Goal: Find specific page/section: Find specific page/section

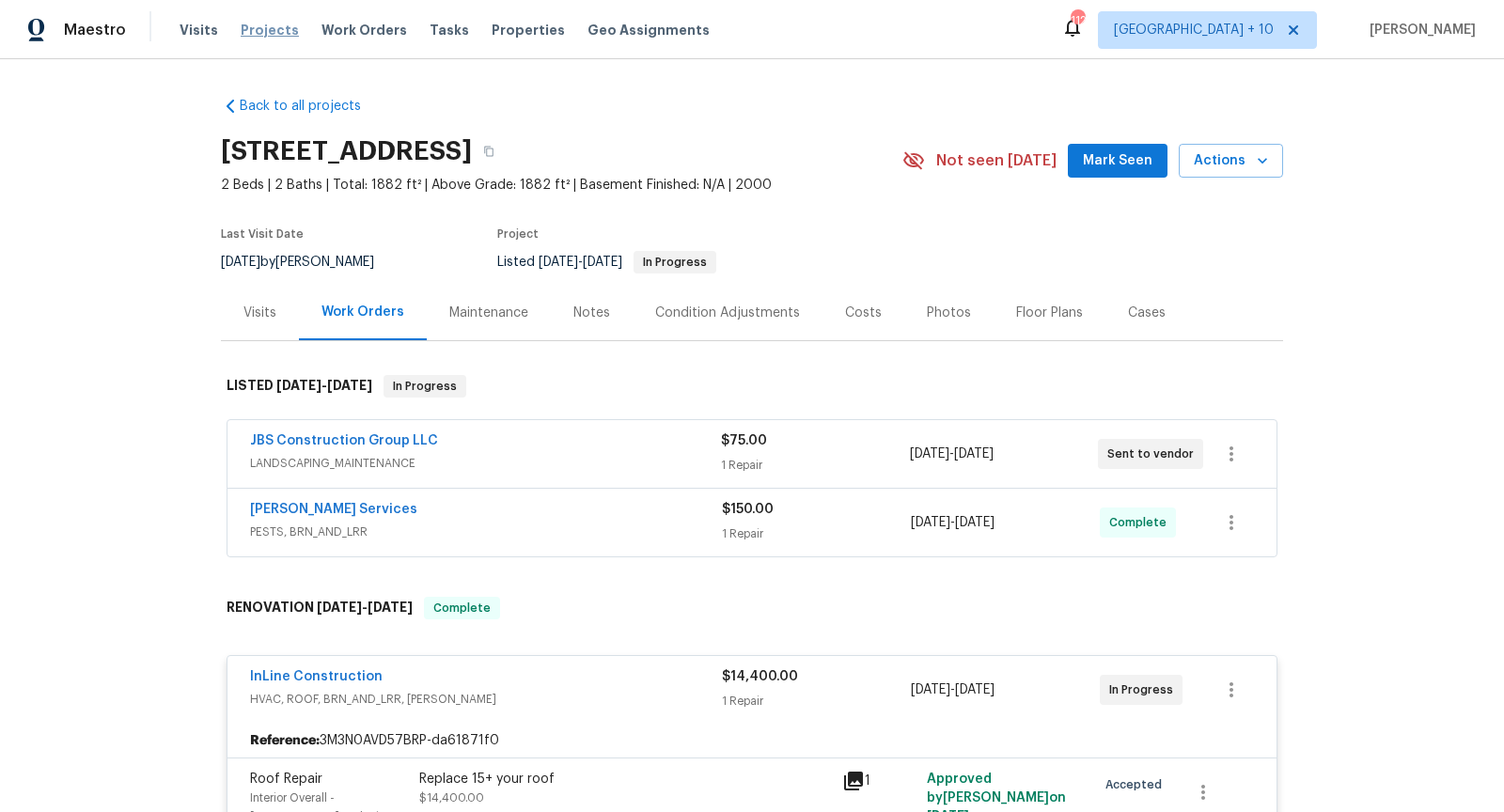
scroll to position [611, 0]
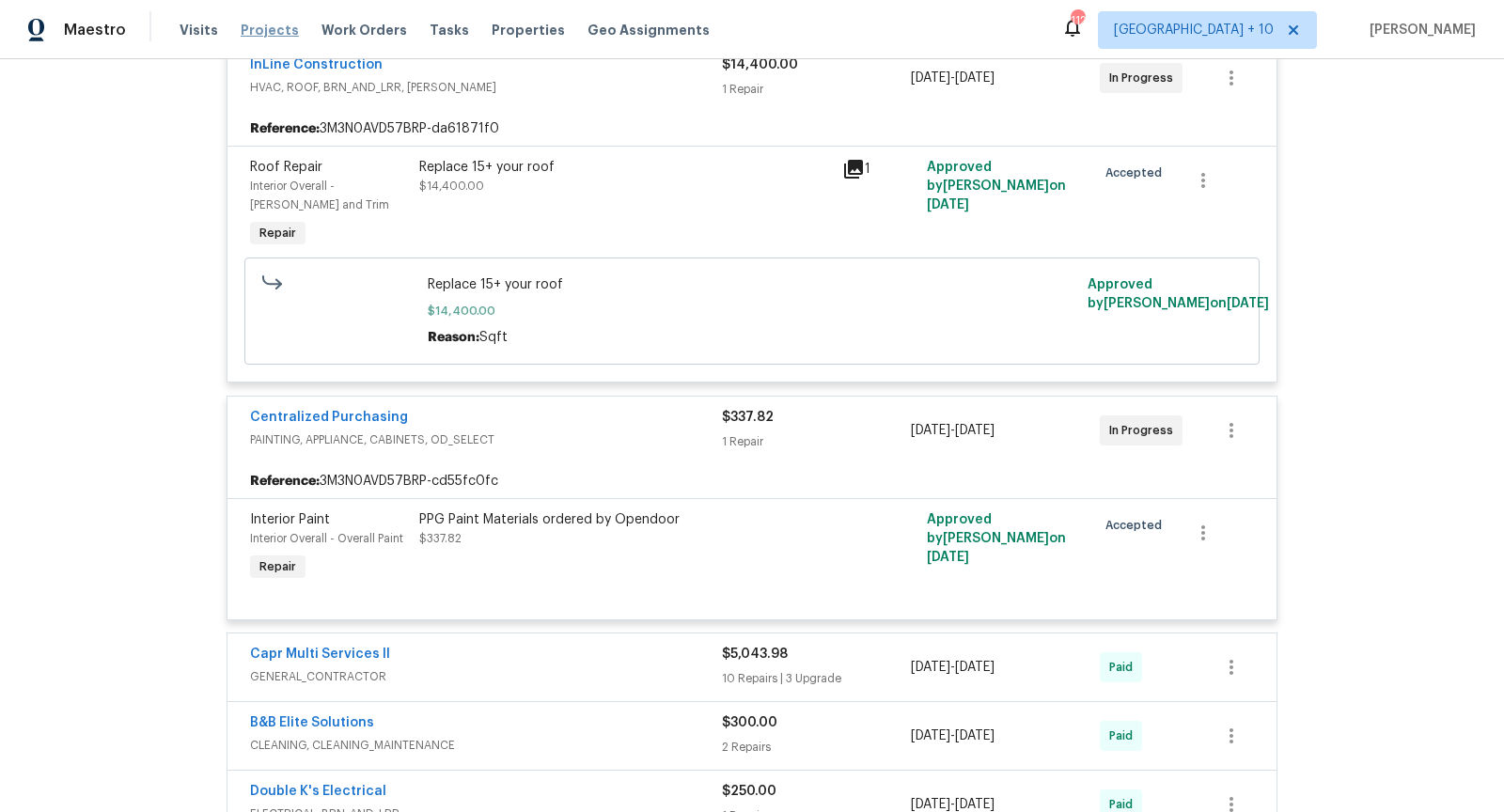
click at [259, 24] on span "Projects" at bounding box center [270, 30] width 58 height 19
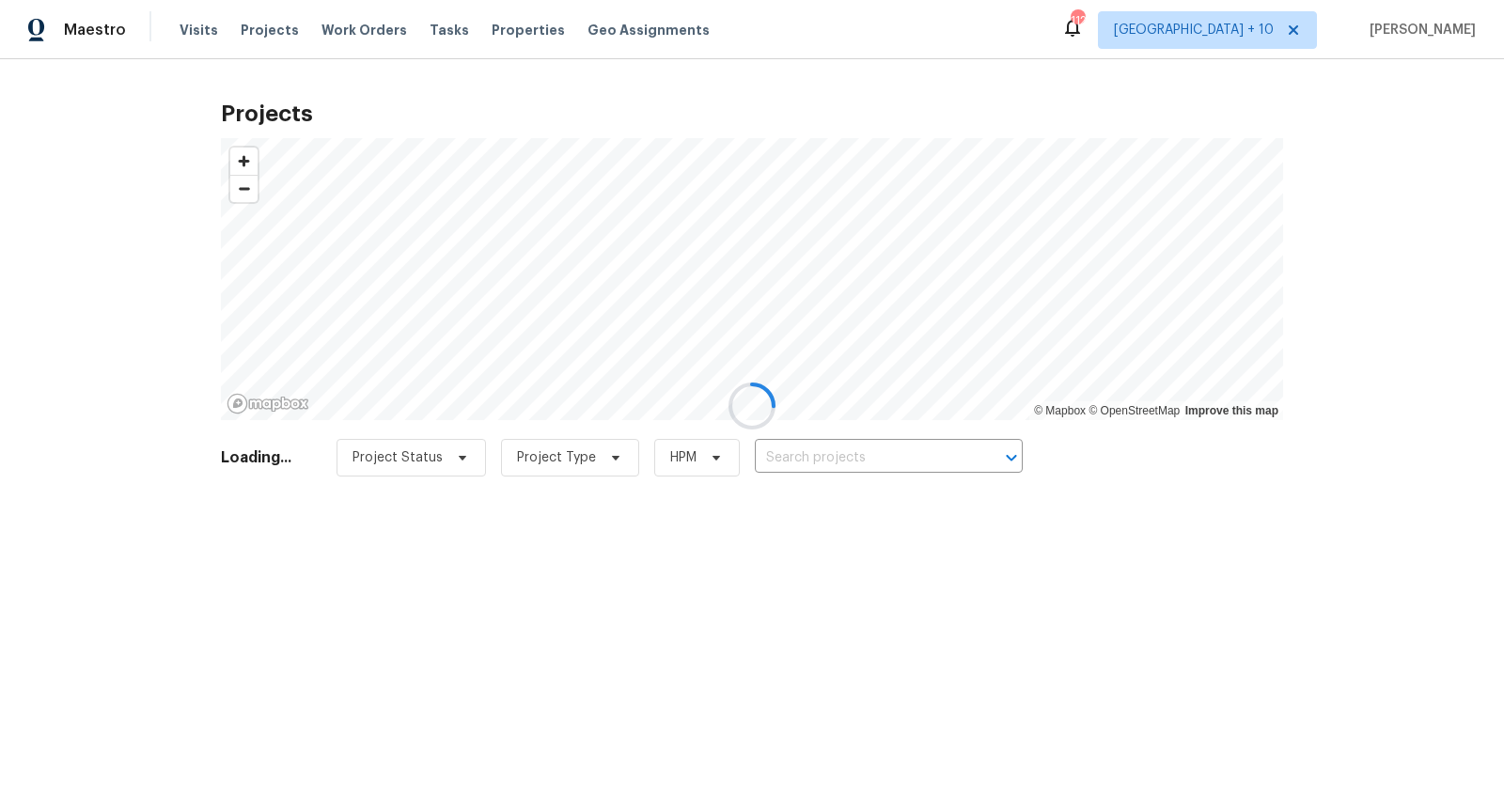
click at [827, 470] on div at bounding box center [752, 406] width 1504 height 812
click at [827, 461] on div at bounding box center [752, 406] width 1504 height 812
click at [826, 457] on div at bounding box center [752, 406] width 1504 height 812
click at [830, 457] on div at bounding box center [752, 406] width 1504 height 812
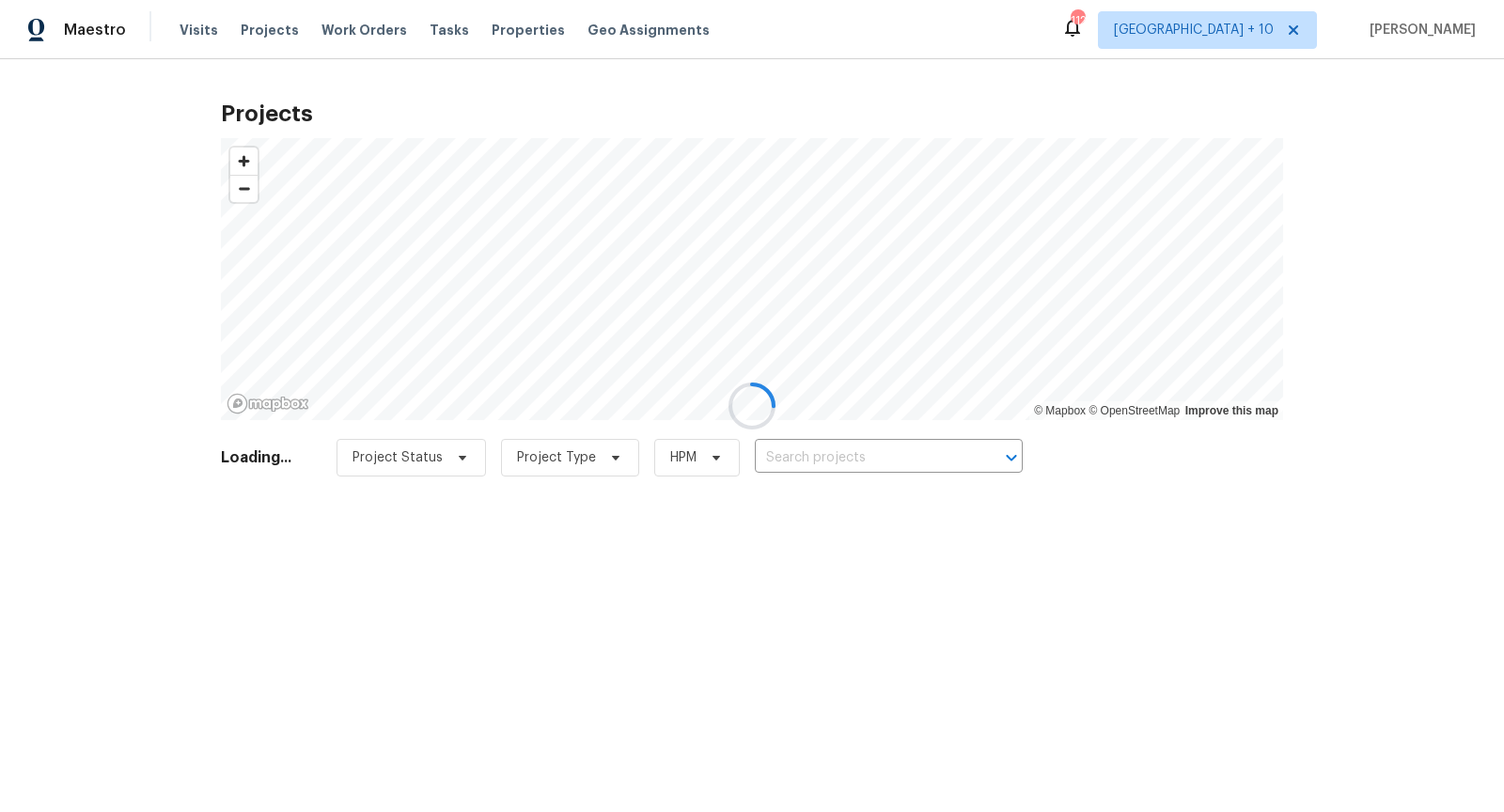
click at [830, 457] on div at bounding box center [752, 406] width 1504 height 812
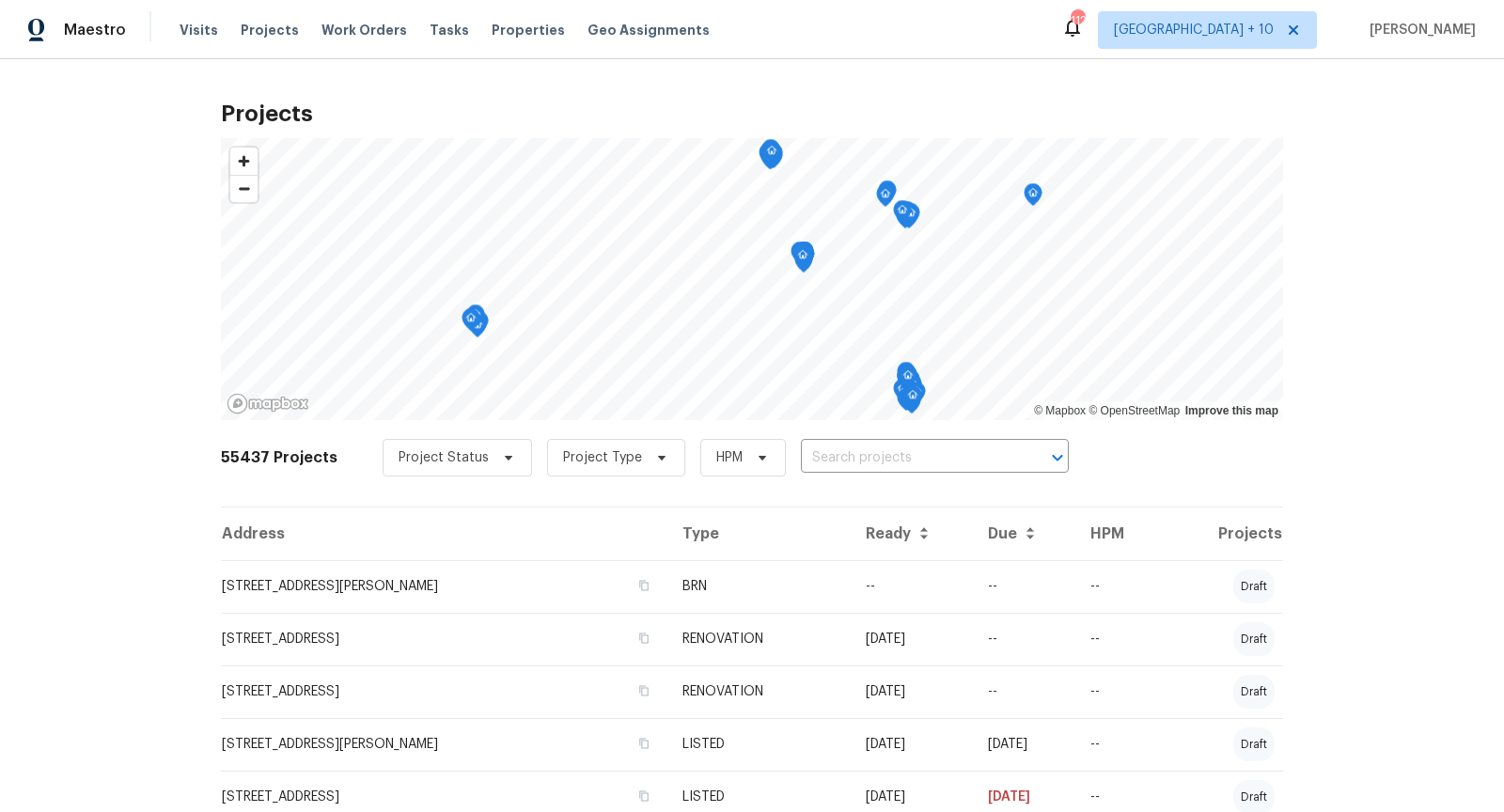
click at [830, 457] on input "text" at bounding box center [908, 458] width 215 height 29
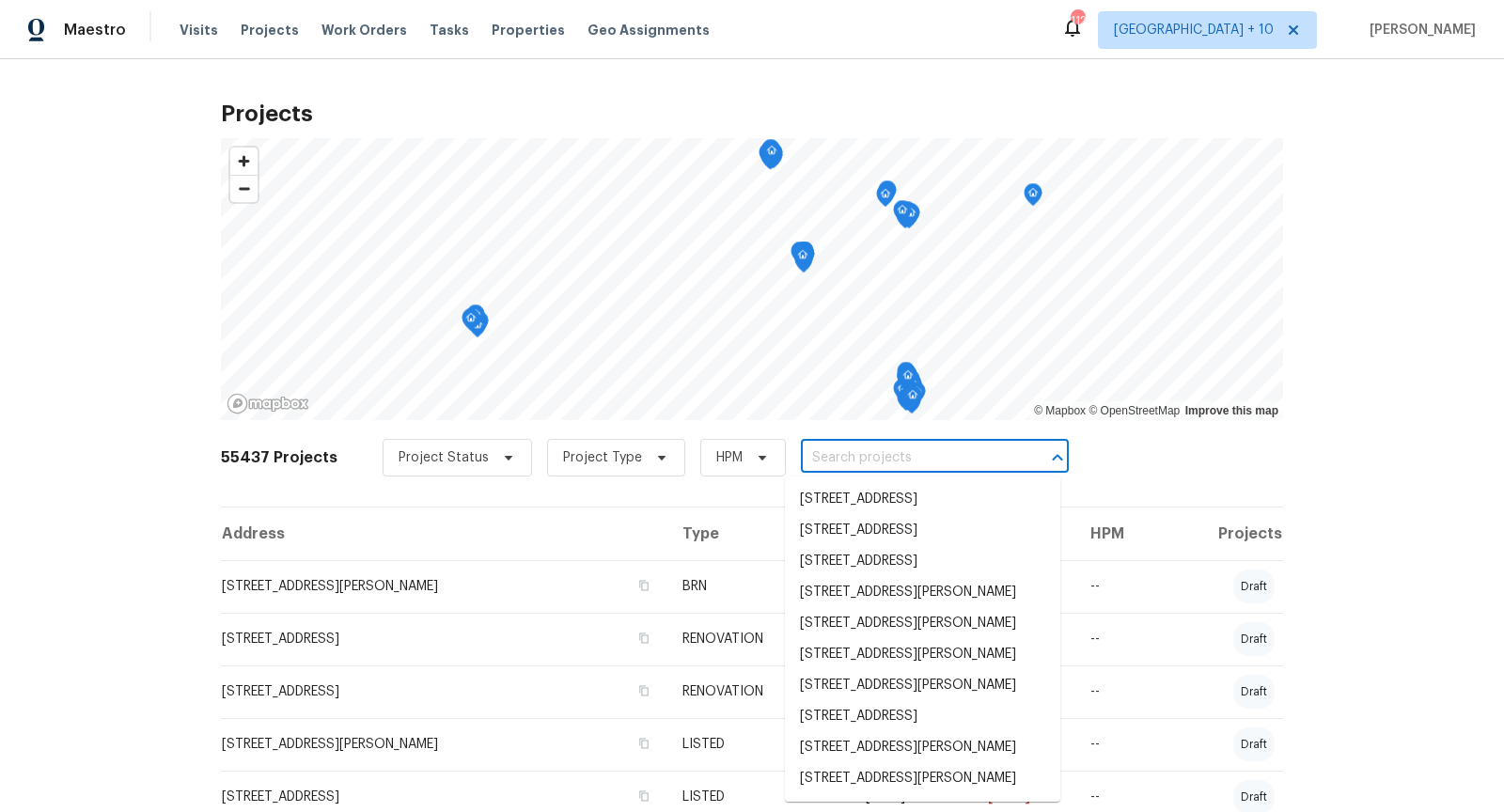
paste input "1608 Mechanicsville Tpke"
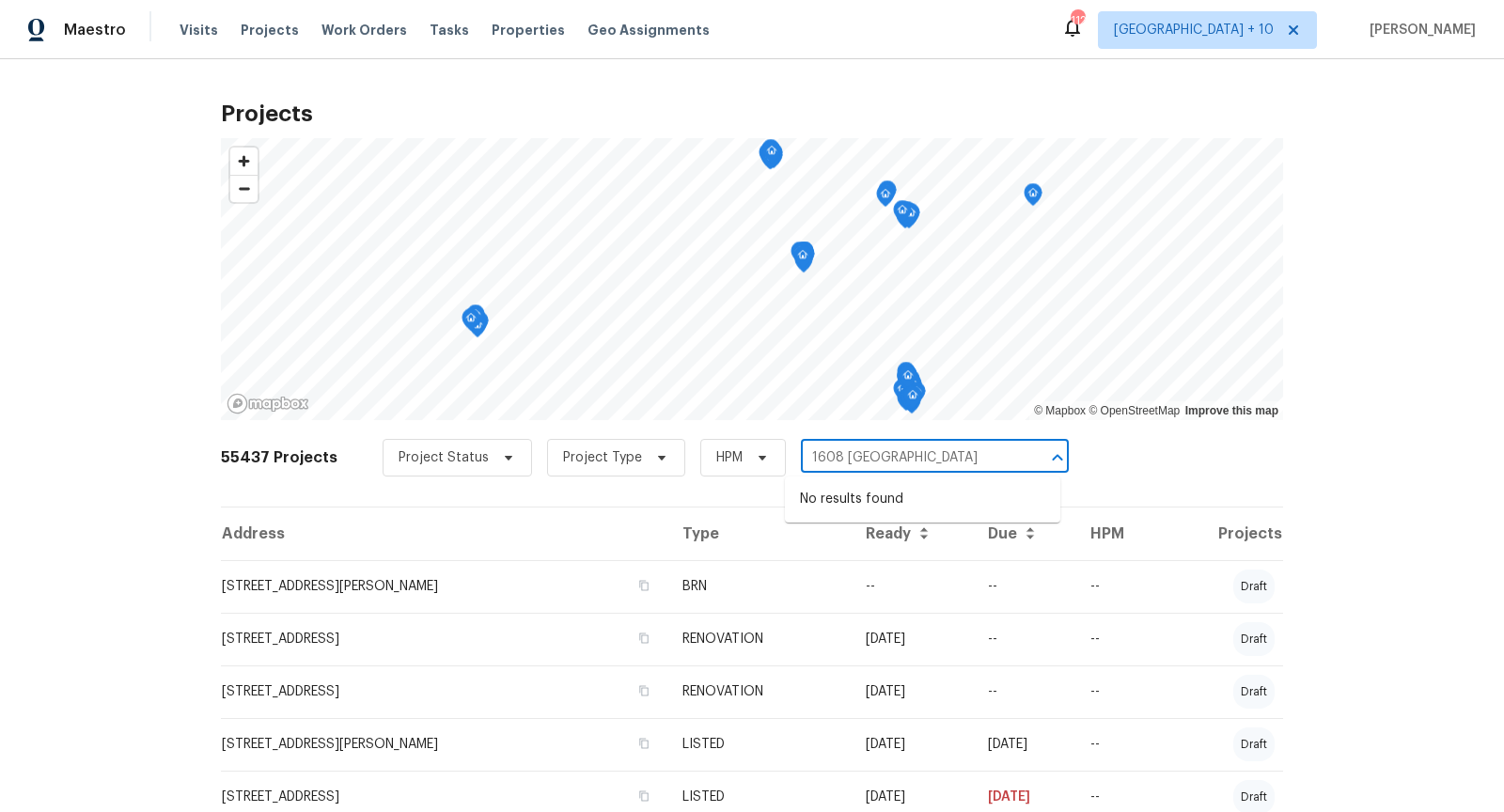
type input "1608 [GEOGRAPHIC_DATA]"
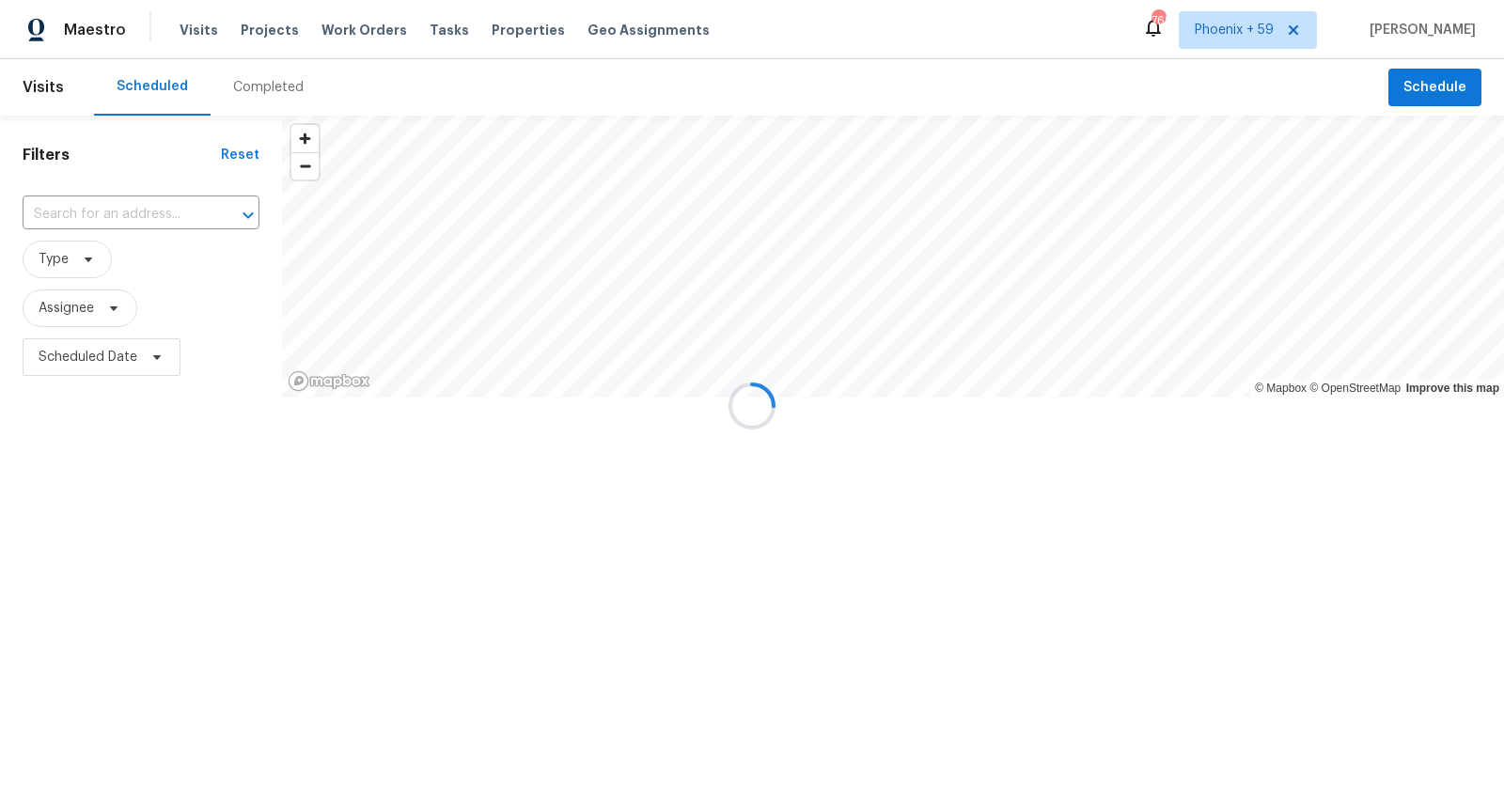
click at [257, 26] on div at bounding box center [752, 406] width 1504 height 812
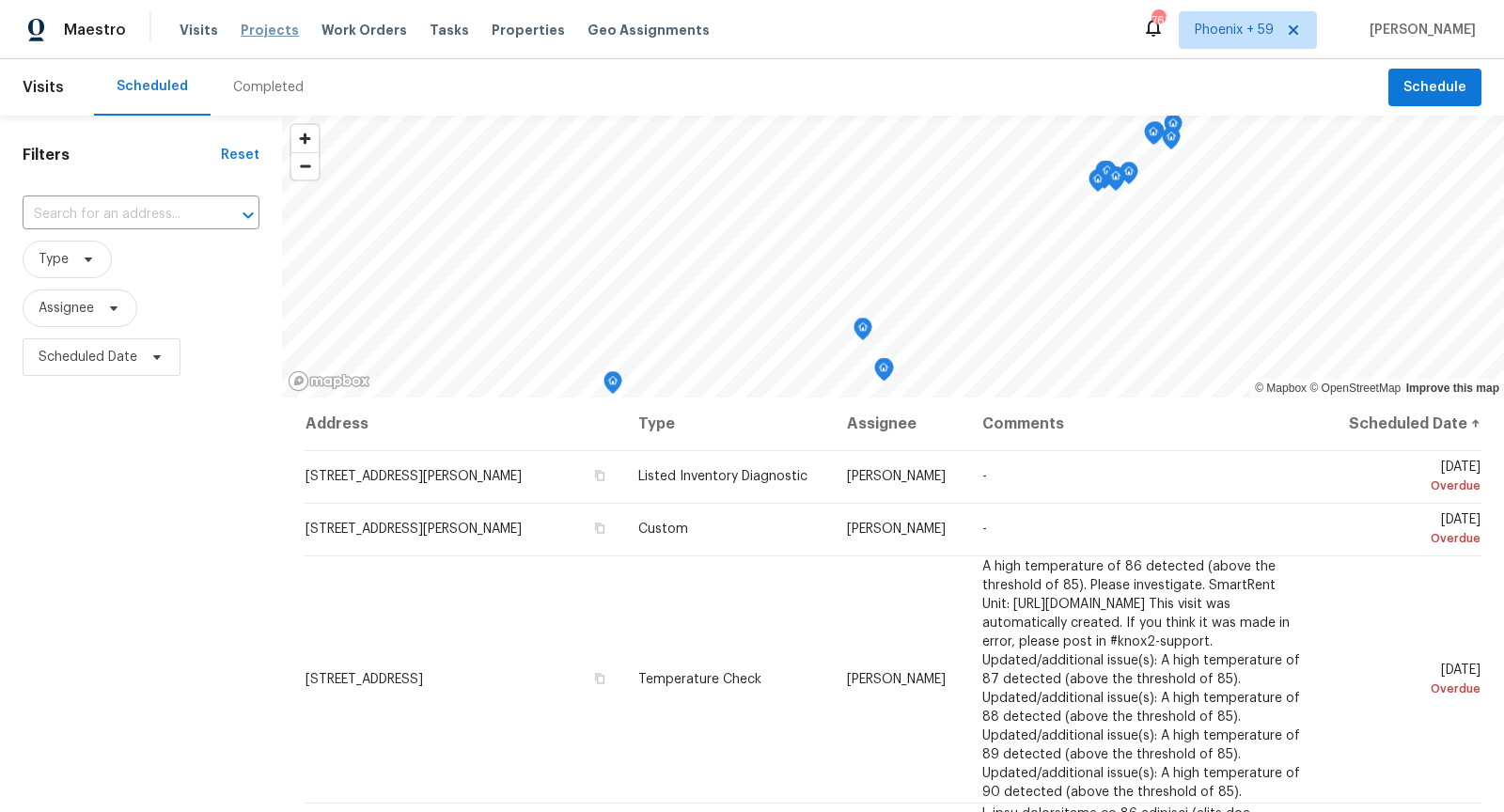
click at [261, 24] on span "Projects" at bounding box center [270, 30] width 58 height 19
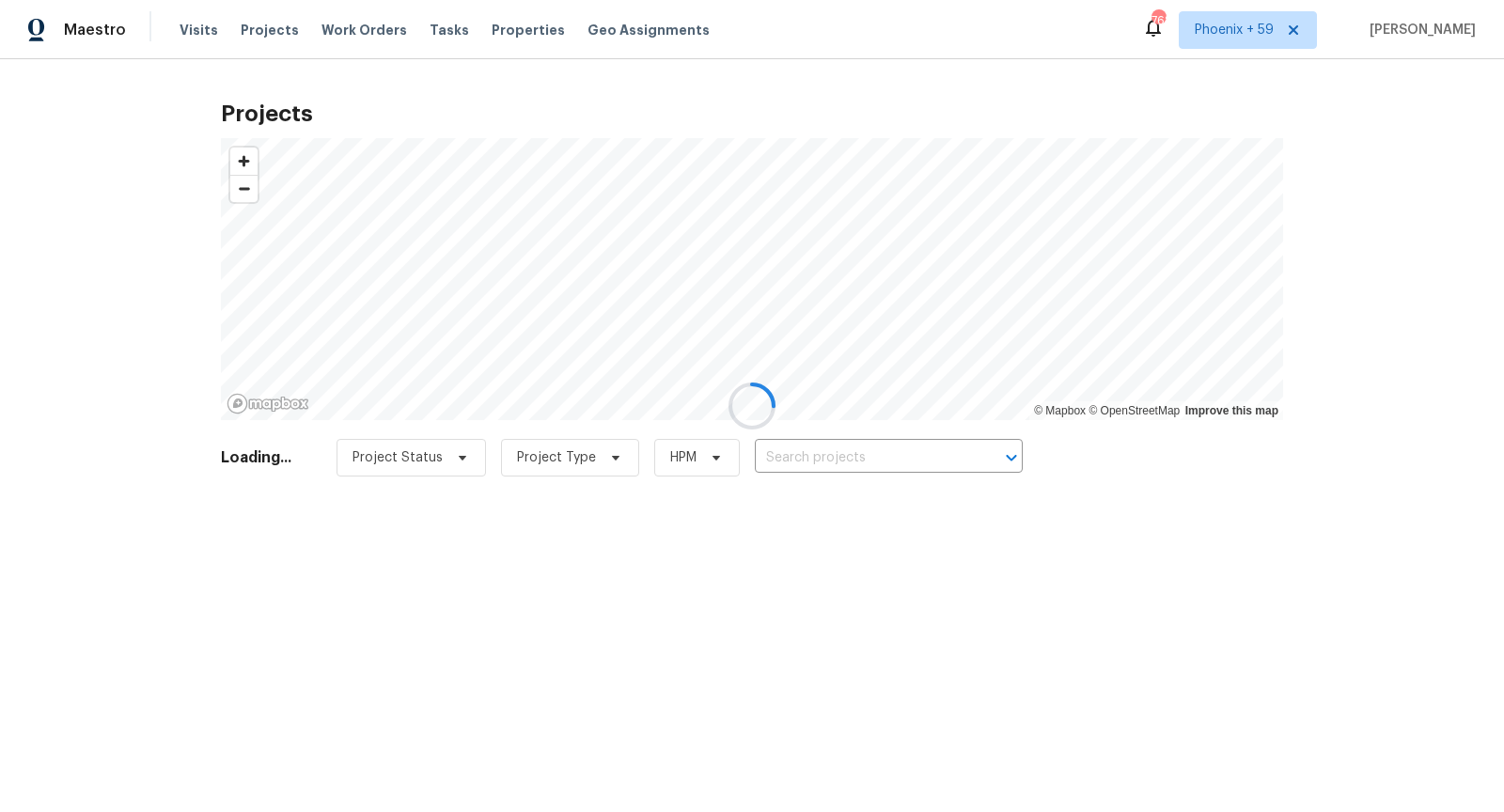
click at [869, 459] on div at bounding box center [752, 406] width 1504 height 812
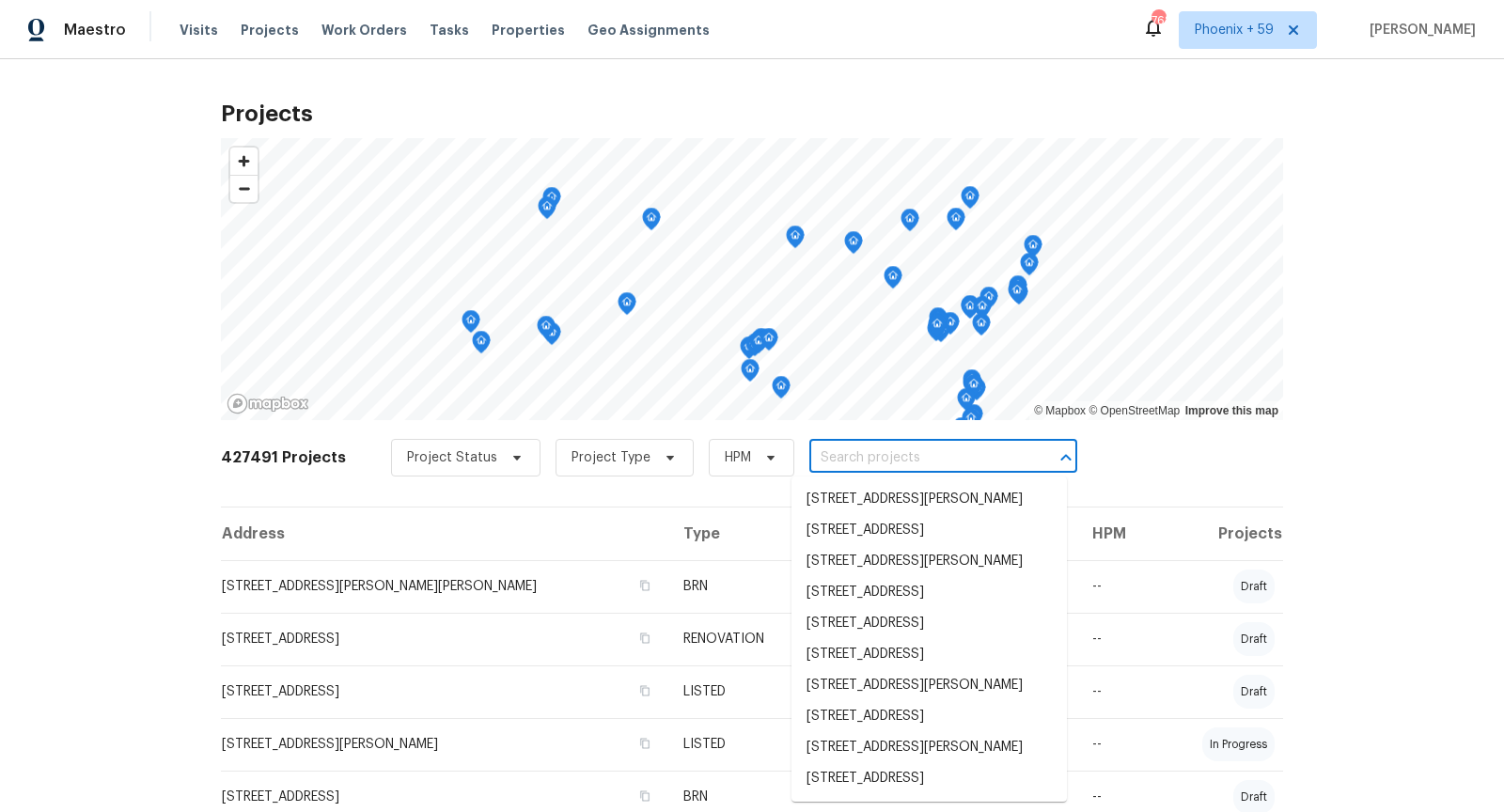
click at [869, 459] on input "text" at bounding box center [917, 458] width 215 height 29
paste input "1608 Mechanicsville Tpke"
type input "1608 Mechanicsville Tpke"
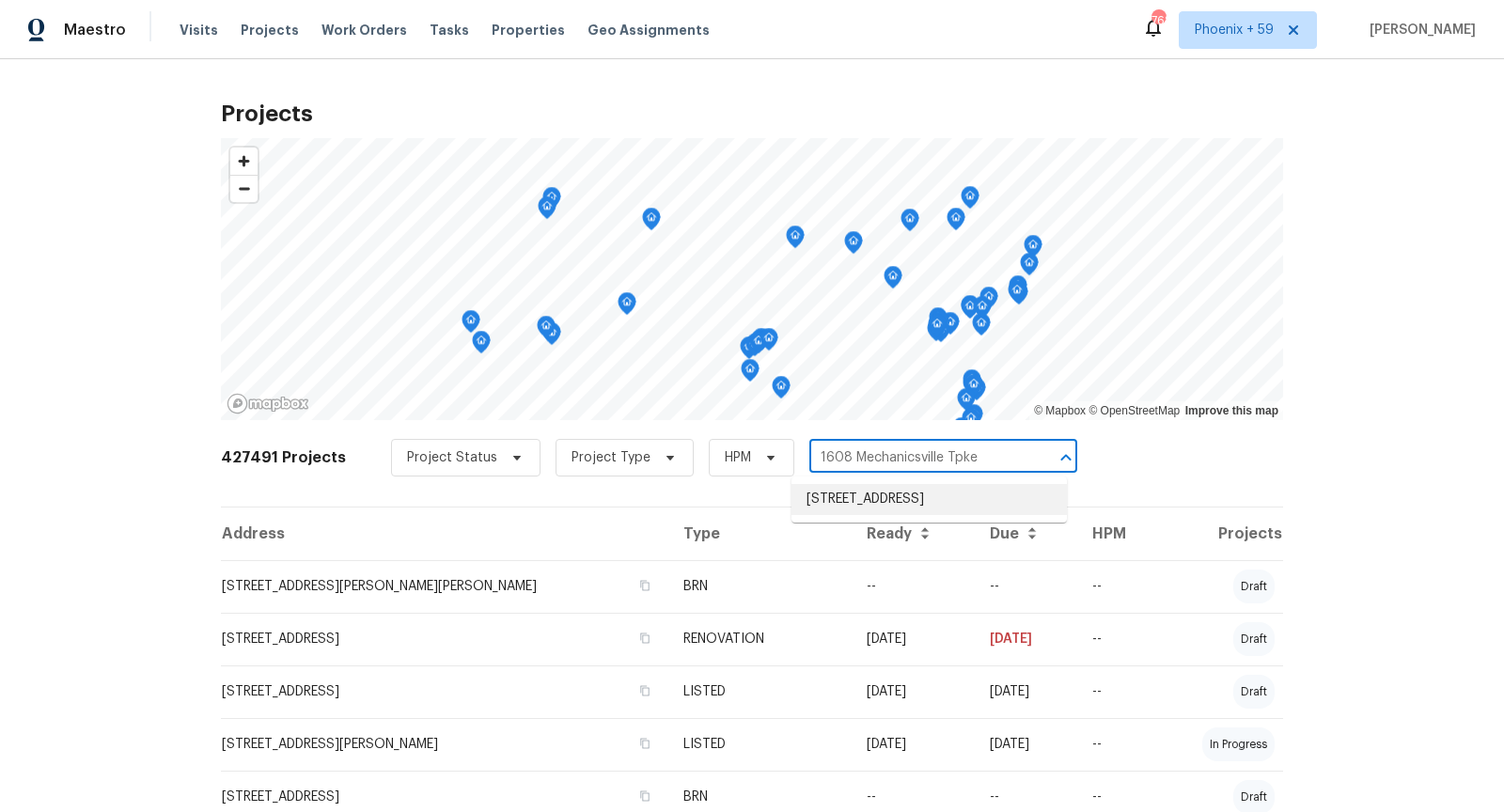
click at [869, 501] on li "1608 Mechanicsville Tpke, Richmond, VA 23223" at bounding box center [929, 499] width 275 height 31
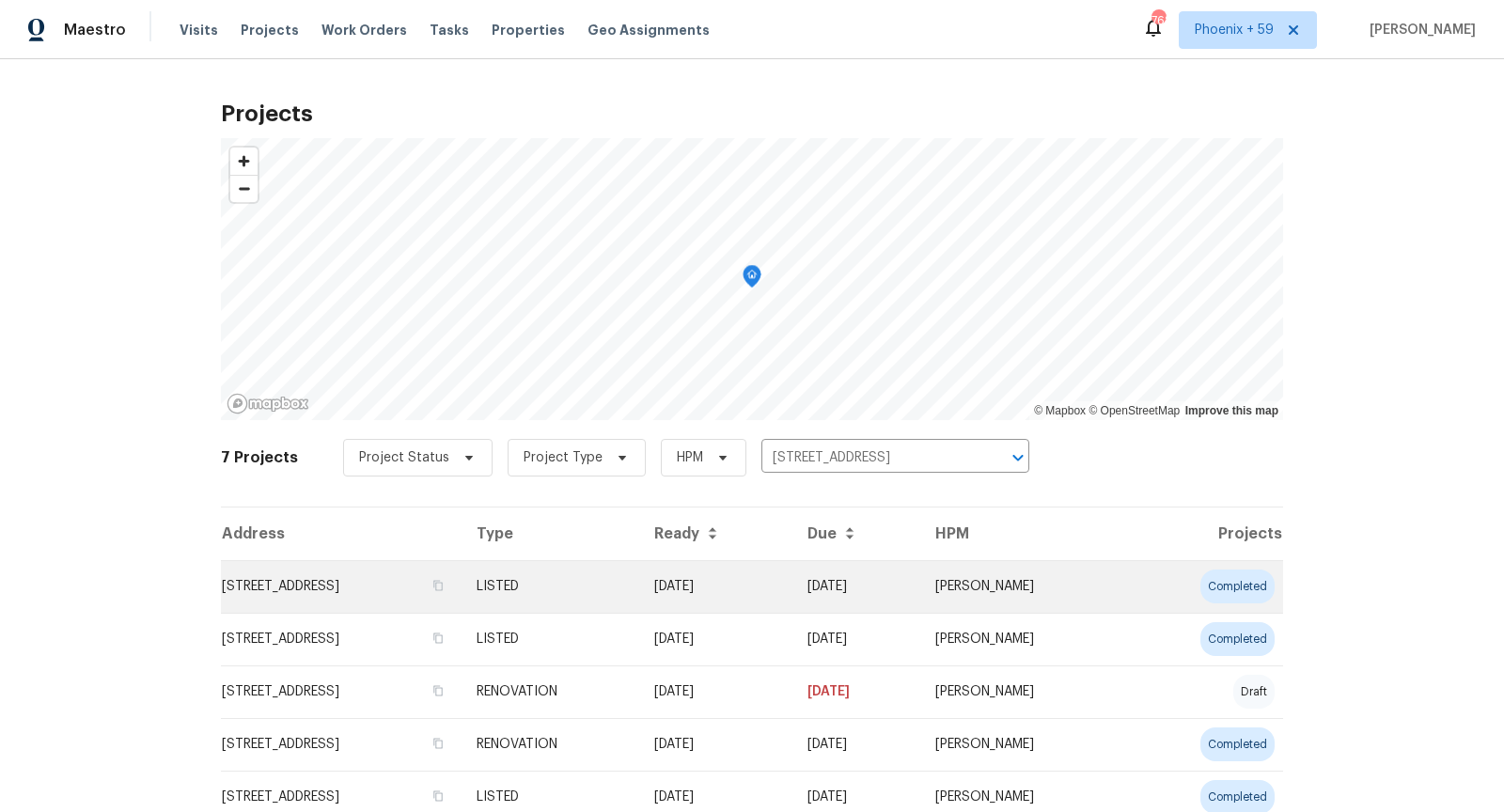
click at [322, 584] on td "1608 Mechanicsville Tpke, Richmond, VA 23223" at bounding box center [340, 587] width 240 height 53
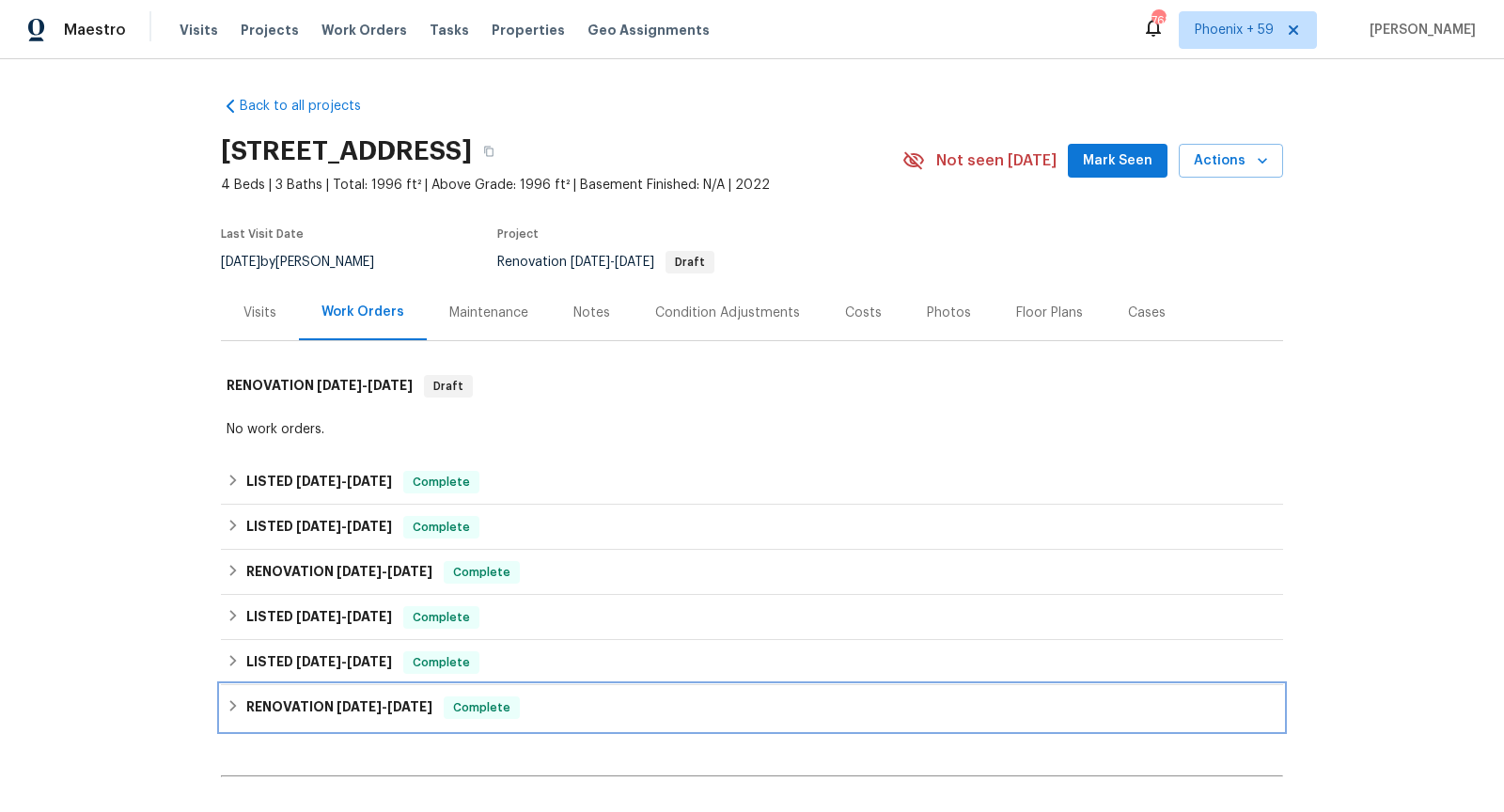
click at [573, 705] on div "RENOVATION 6/26/24 - 6/27/24 Complete" at bounding box center [751, 707] width 1051 height 23
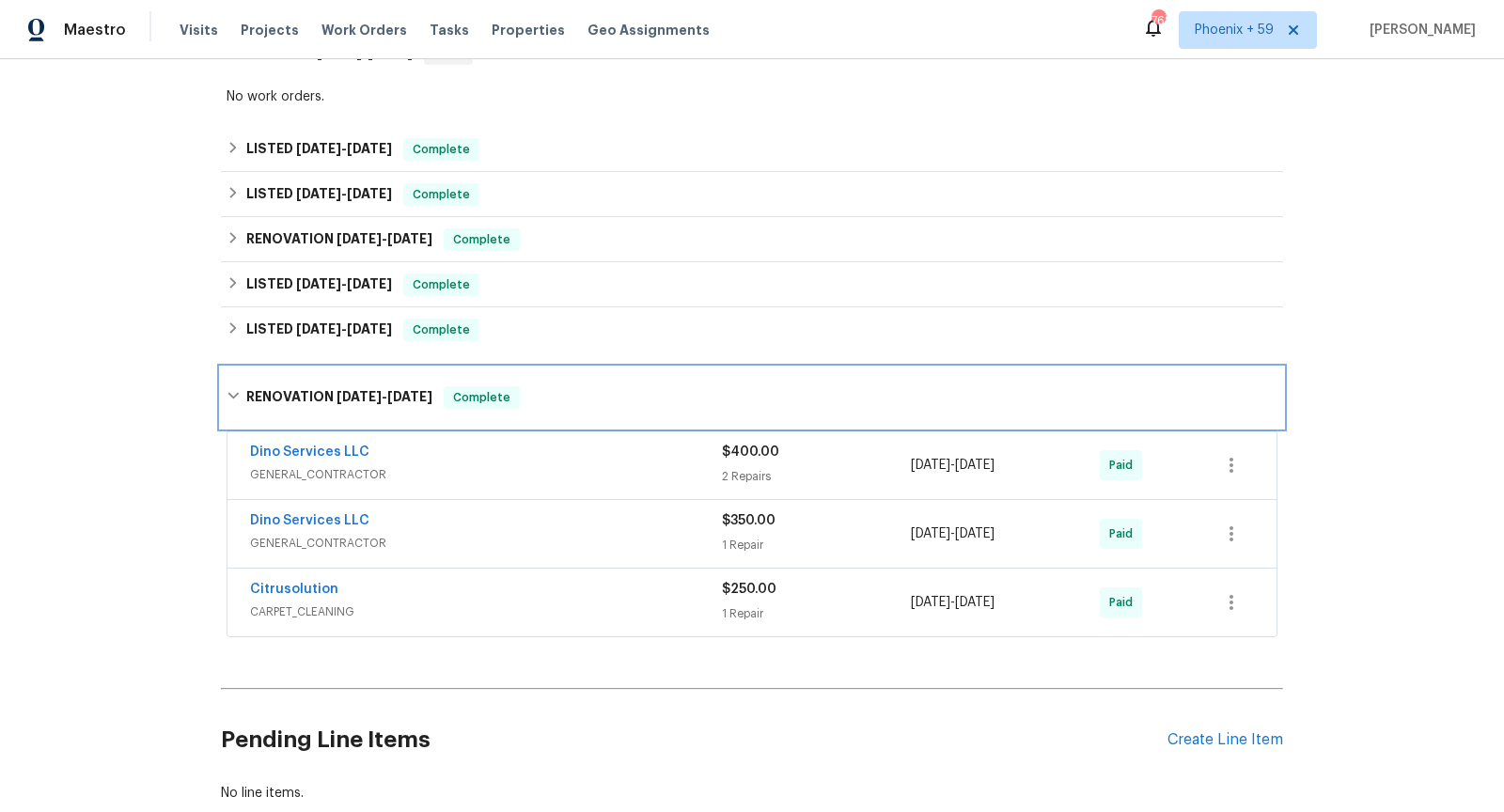
scroll to position [363, 0]
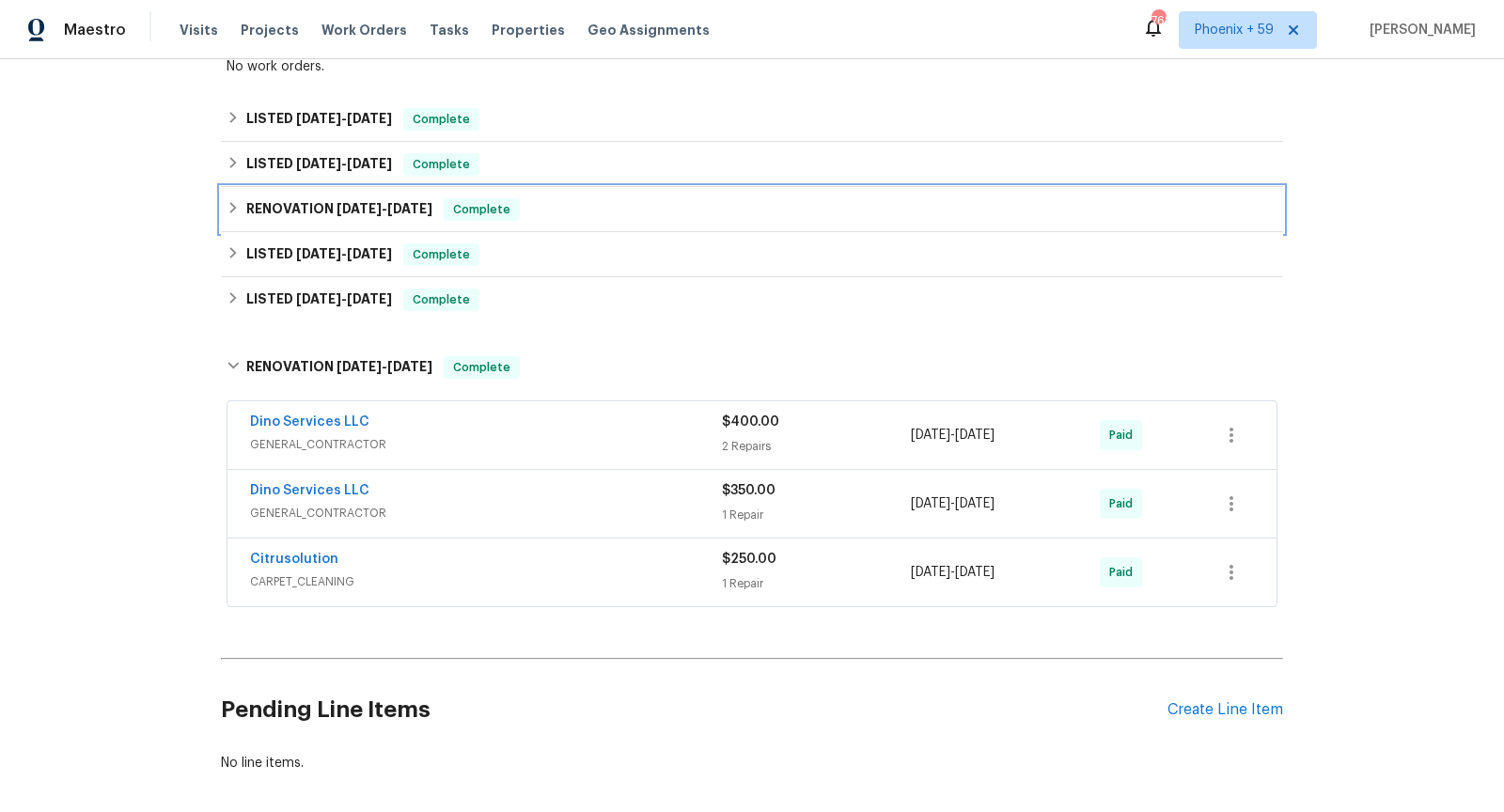
click at [663, 220] on div "RENOVATION 6/17/25 - 6/17/25 Complete" at bounding box center [751, 210] width 1062 height 45
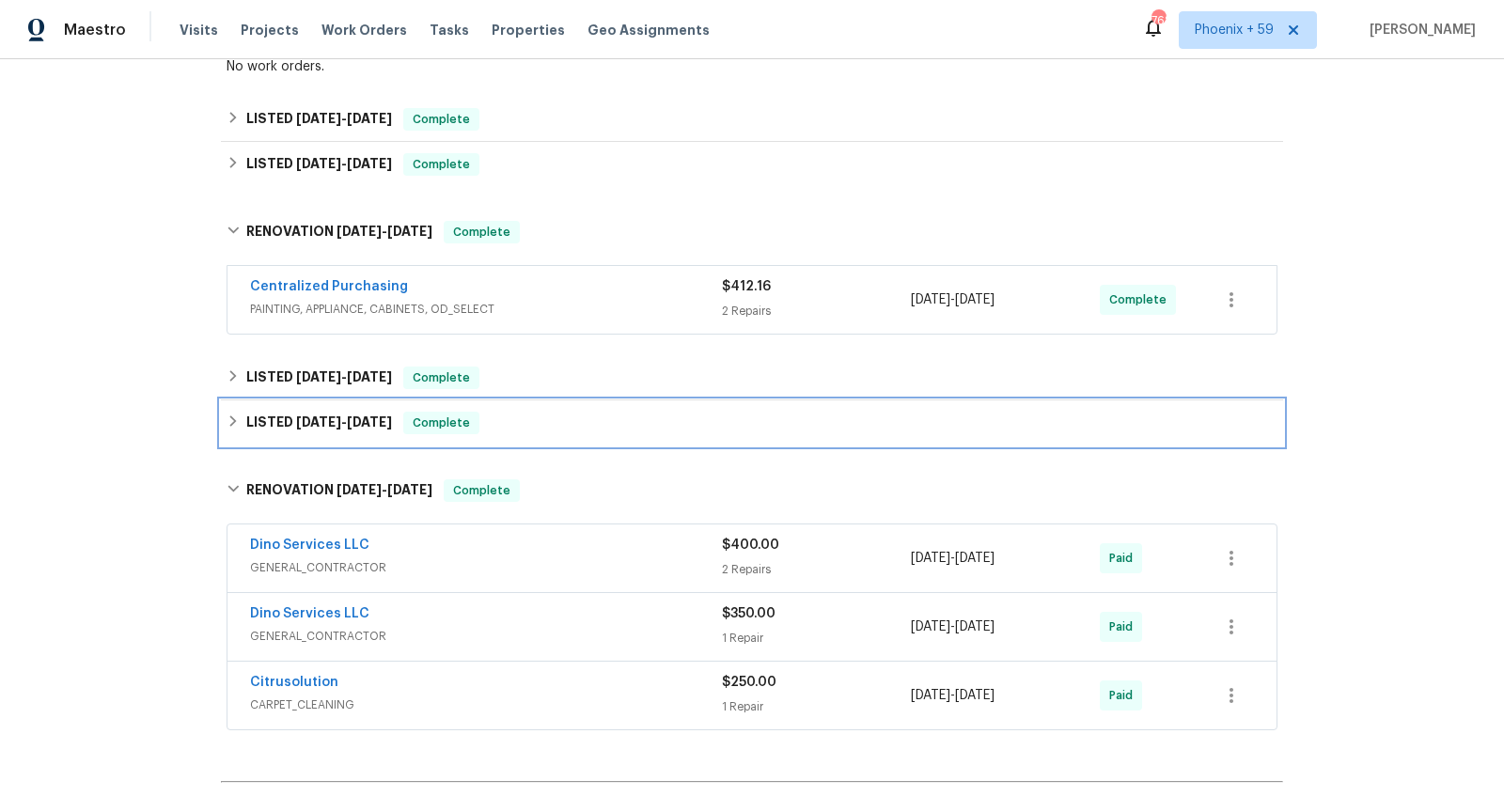
click at [650, 402] on div "LISTED 1/13/25 - 6/10/25 Complete" at bounding box center [751, 423] width 1062 height 45
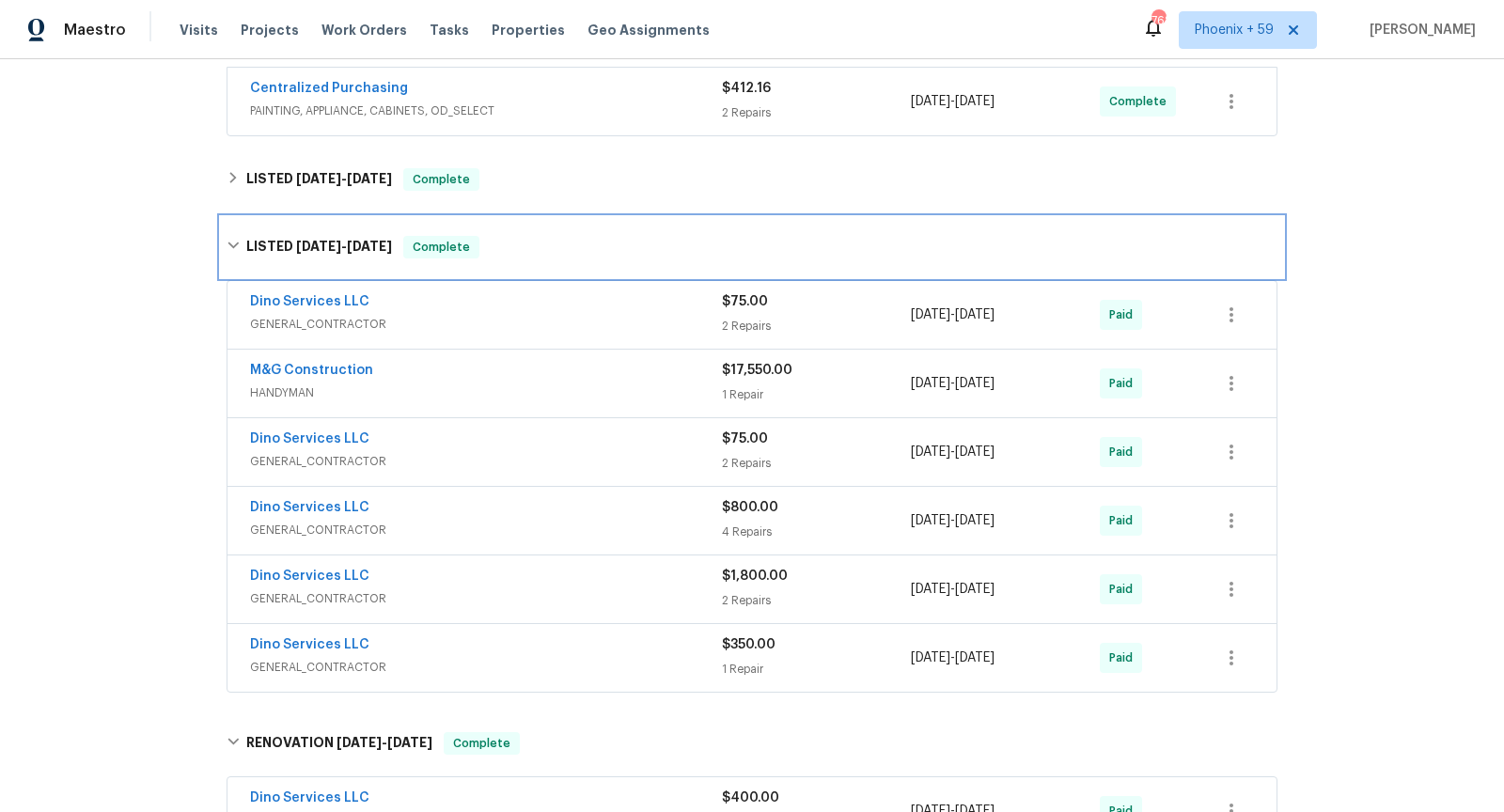
scroll to position [585, 0]
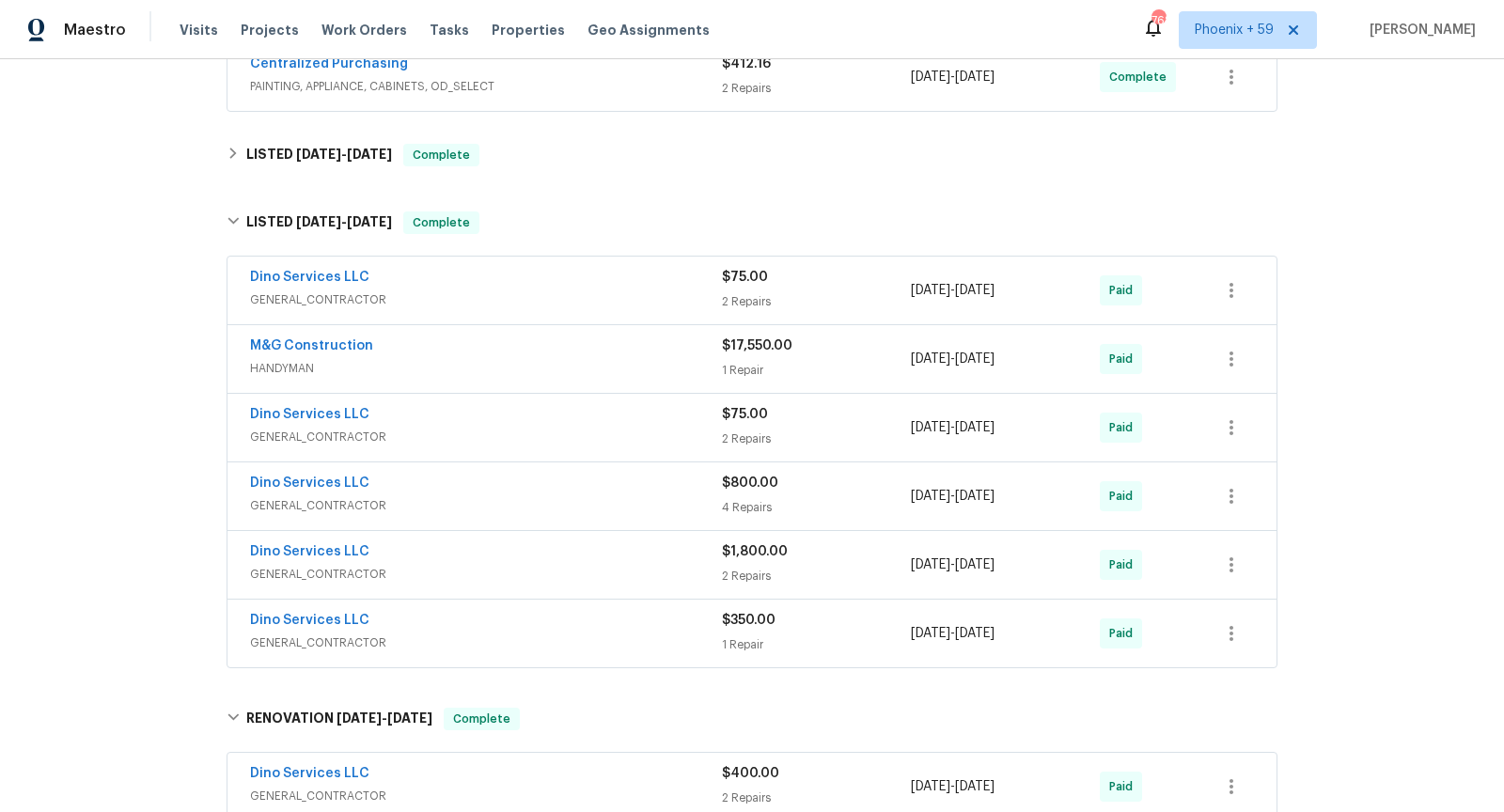
click at [650, 359] on span "HANDYMAN" at bounding box center [485, 368] width 472 height 19
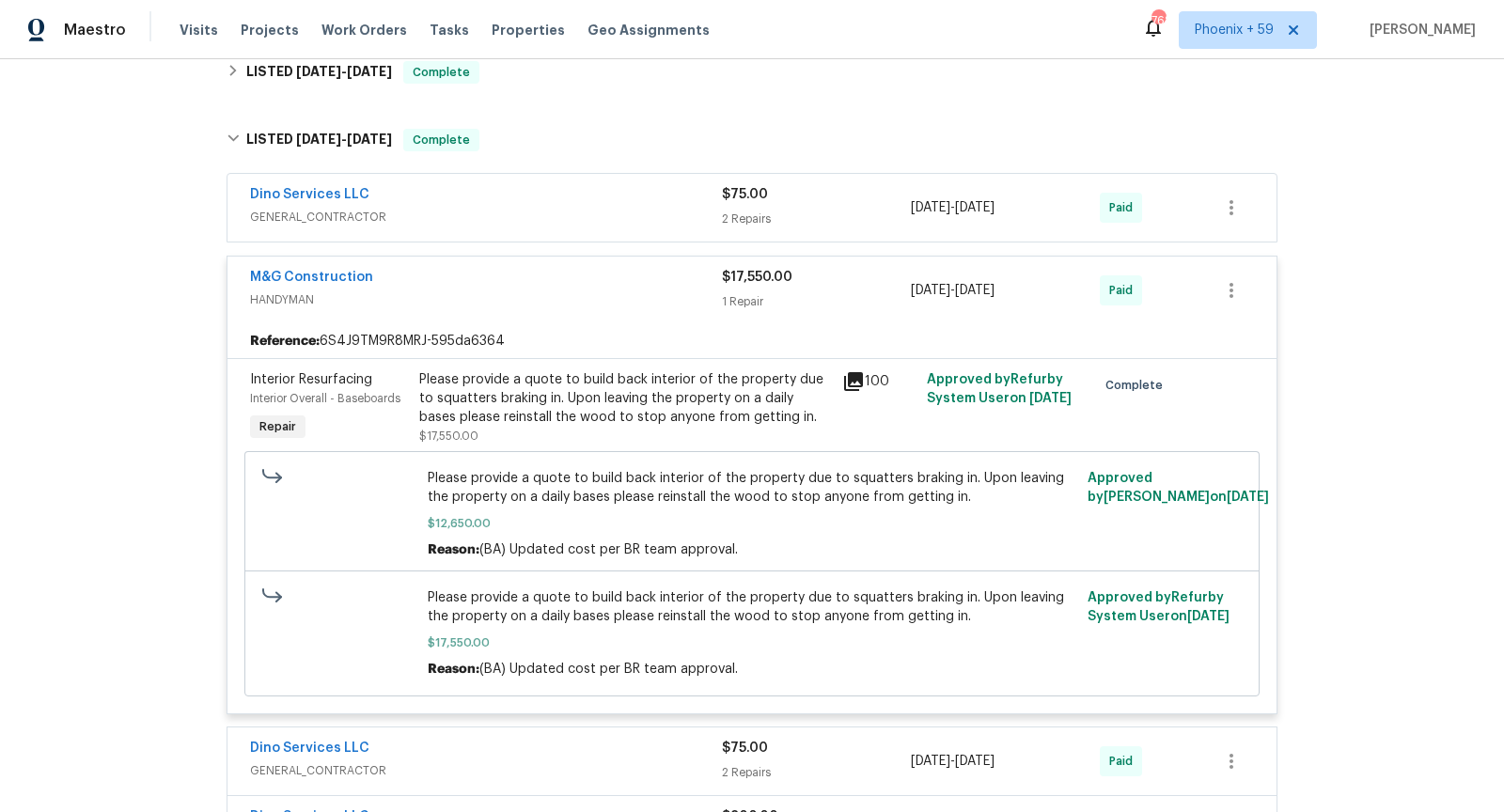
scroll to position [674, 0]
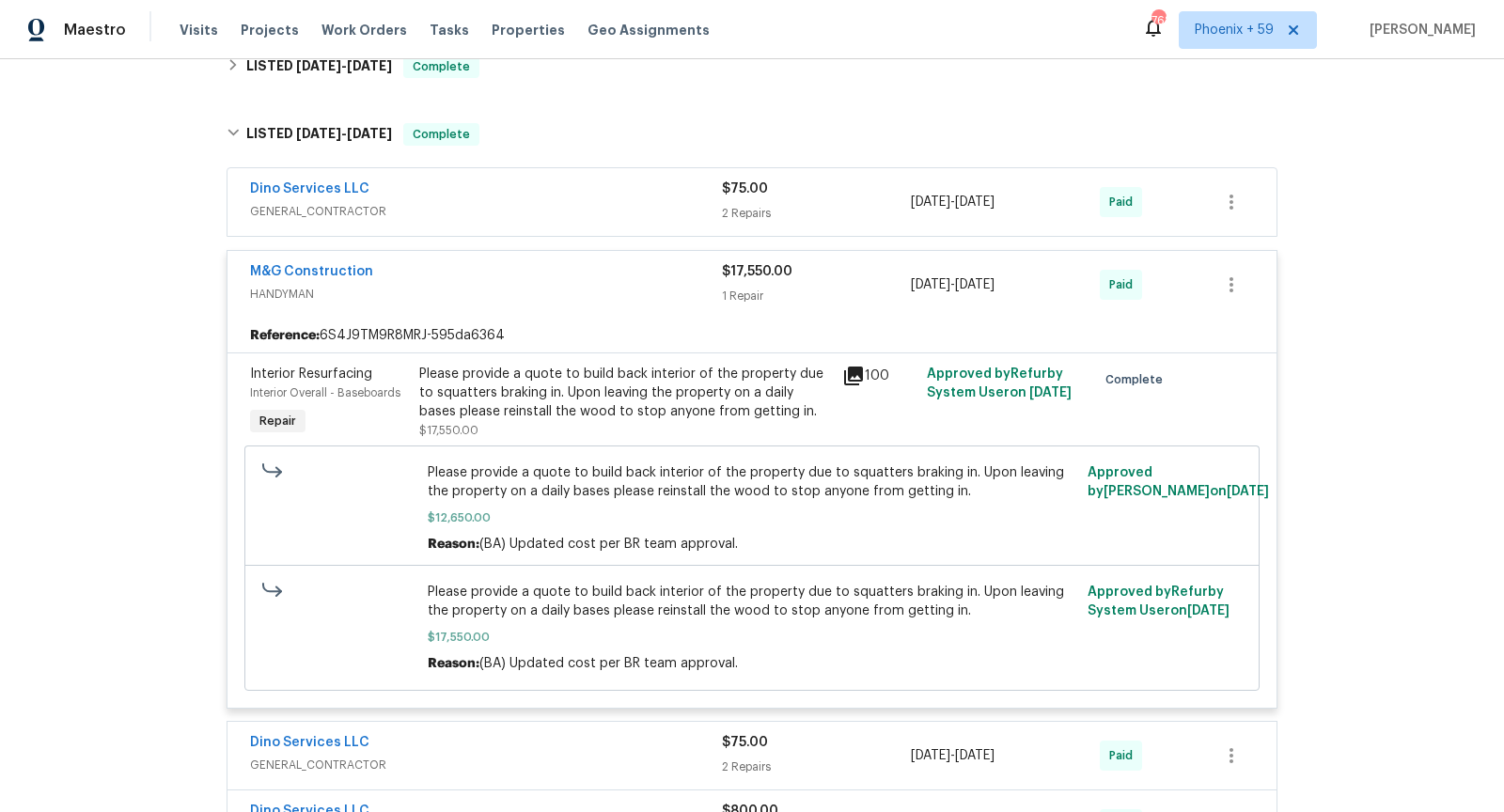
click at [857, 370] on icon at bounding box center [854, 376] width 19 height 19
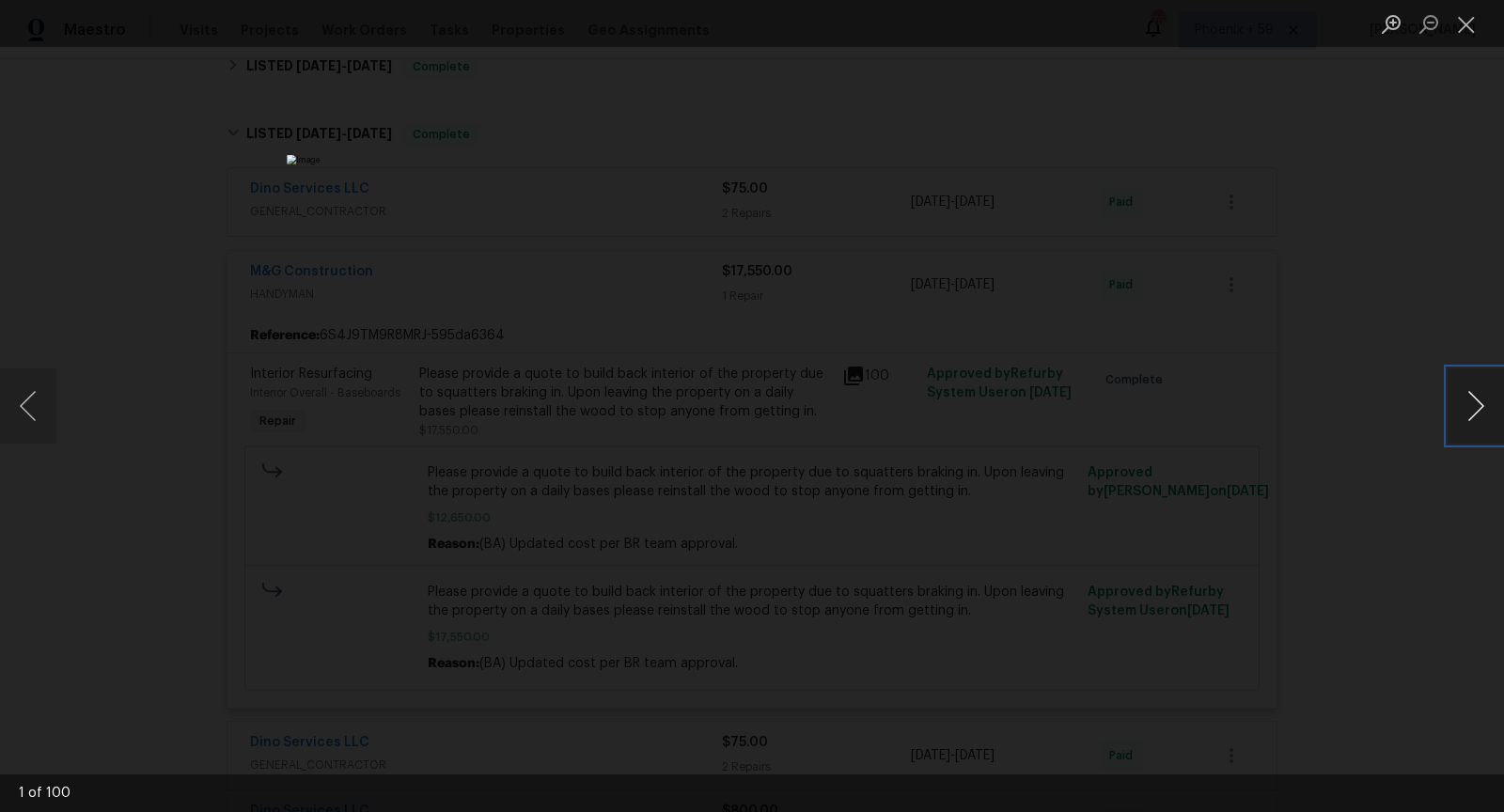
click at [1480, 413] on button "Next image" at bounding box center [1476, 406] width 57 height 75
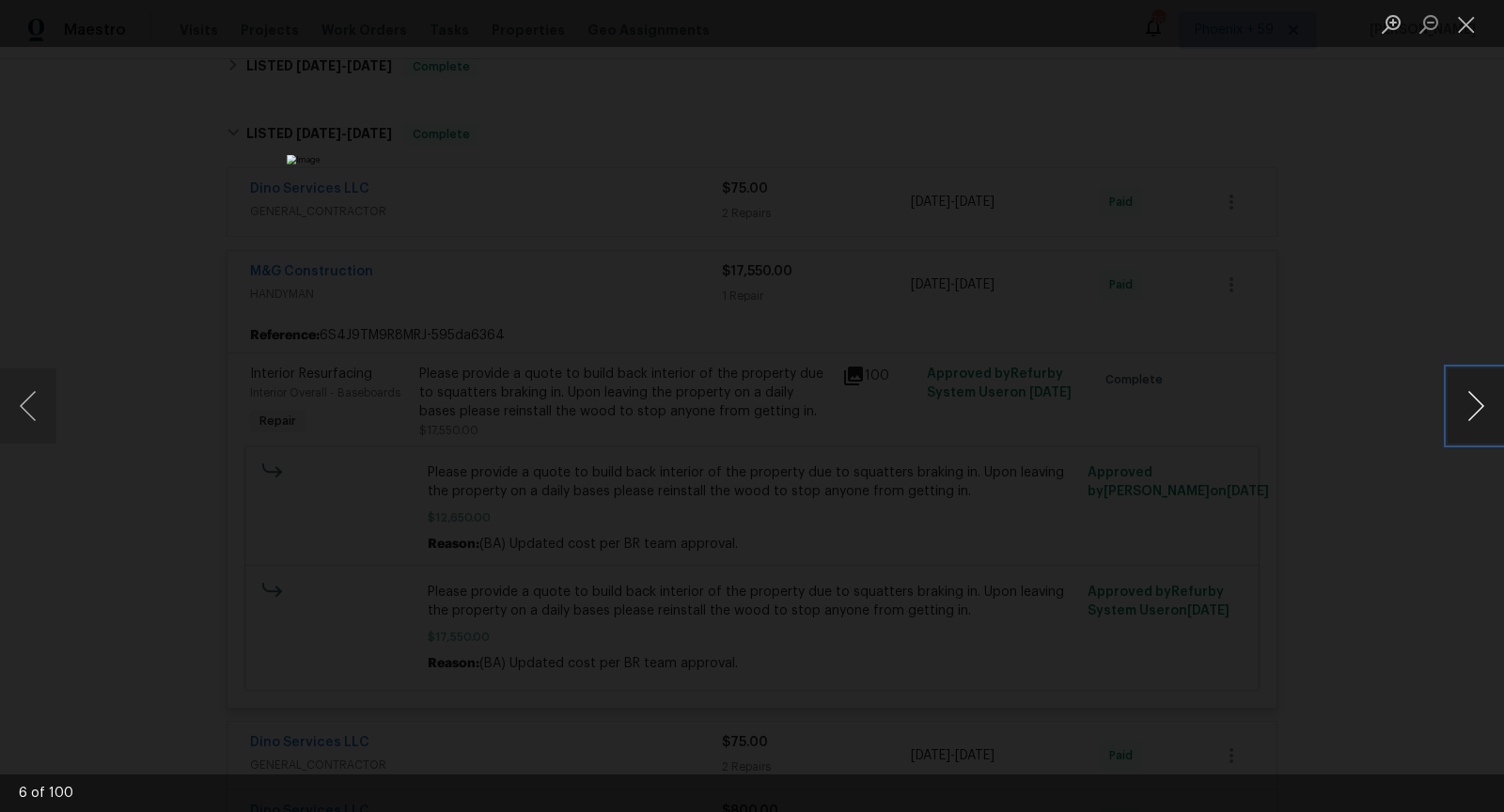
click at [1480, 414] on button "Next image" at bounding box center [1476, 406] width 57 height 75
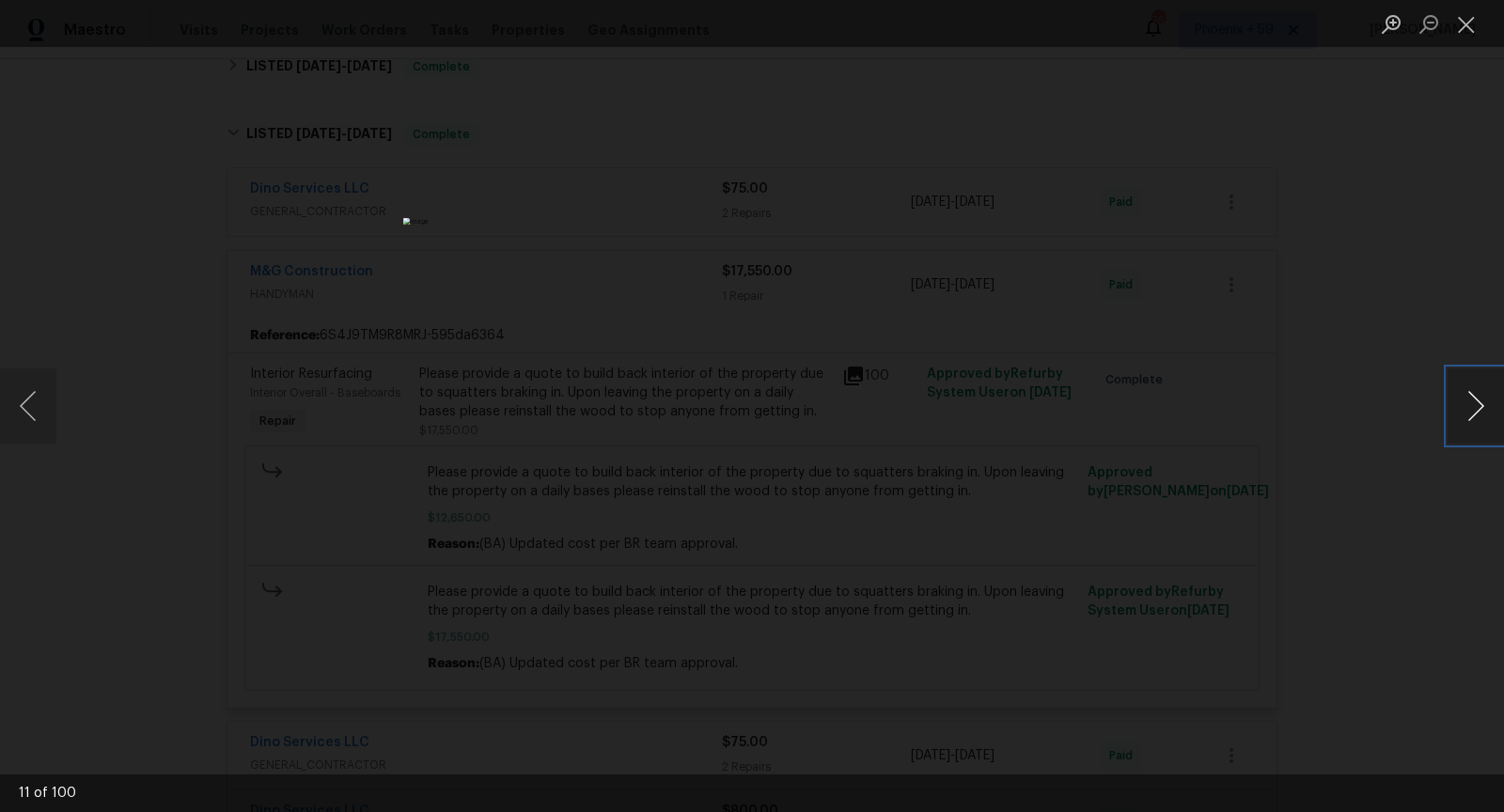
click at [1480, 414] on button "Next image" at bounding box center [1476, 406] width 57 height 75
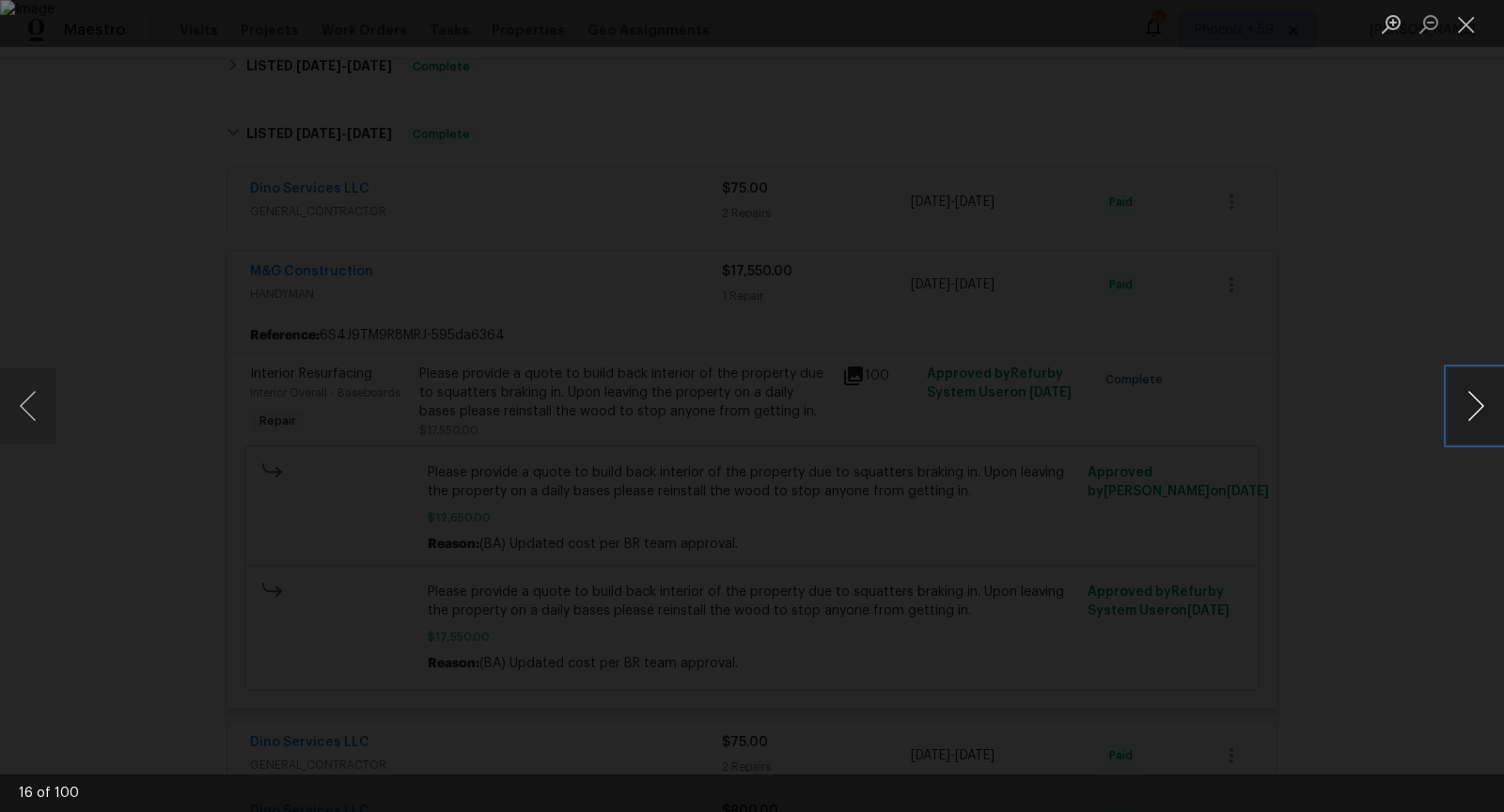
click at [1480, 414] on button "Next image" at bounding box center [1476, 406] width 57 height 75
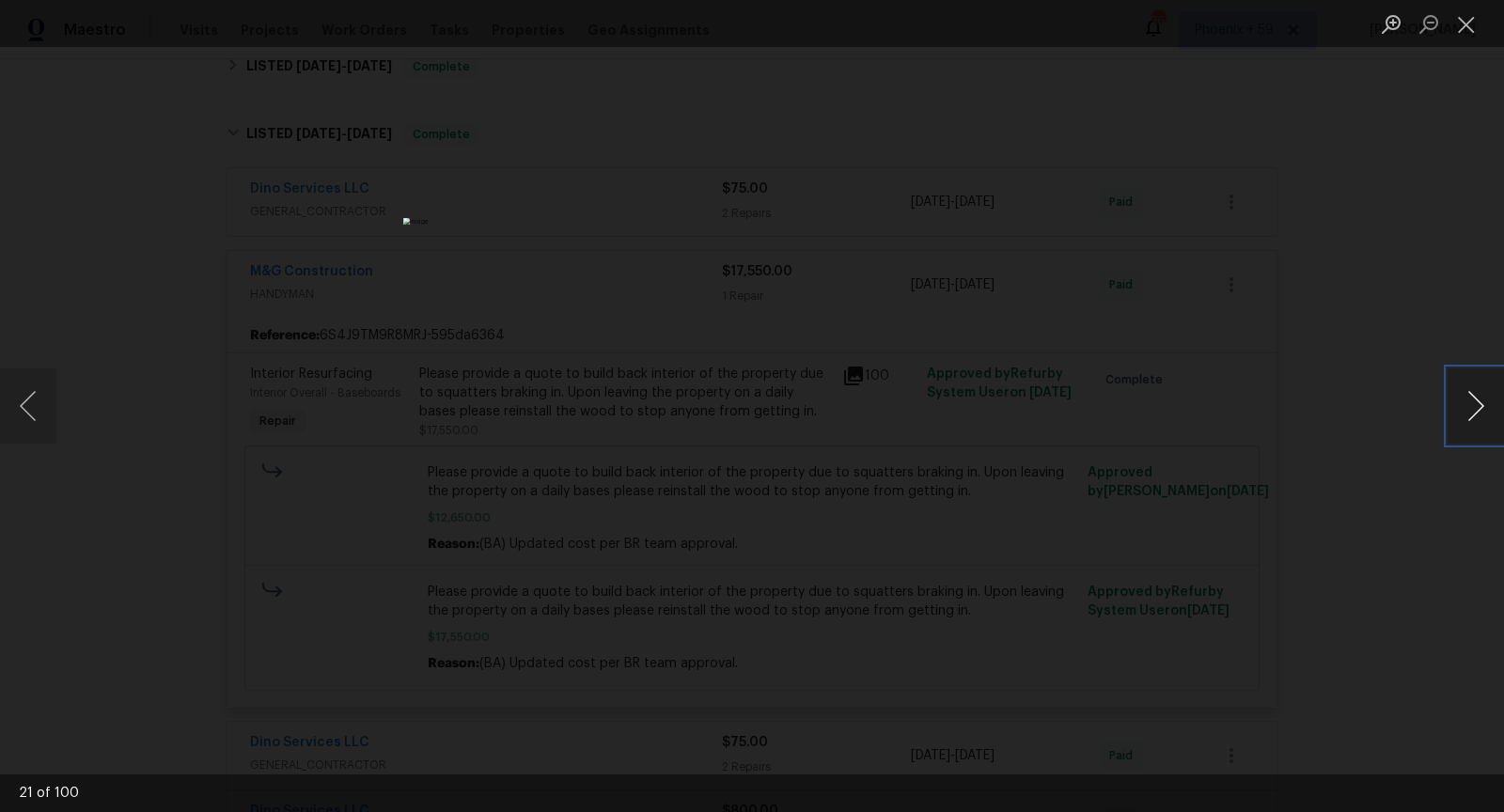
click at [1480, 414] on button "Next image" at bounding box center [1476, 406] width 57 height 75
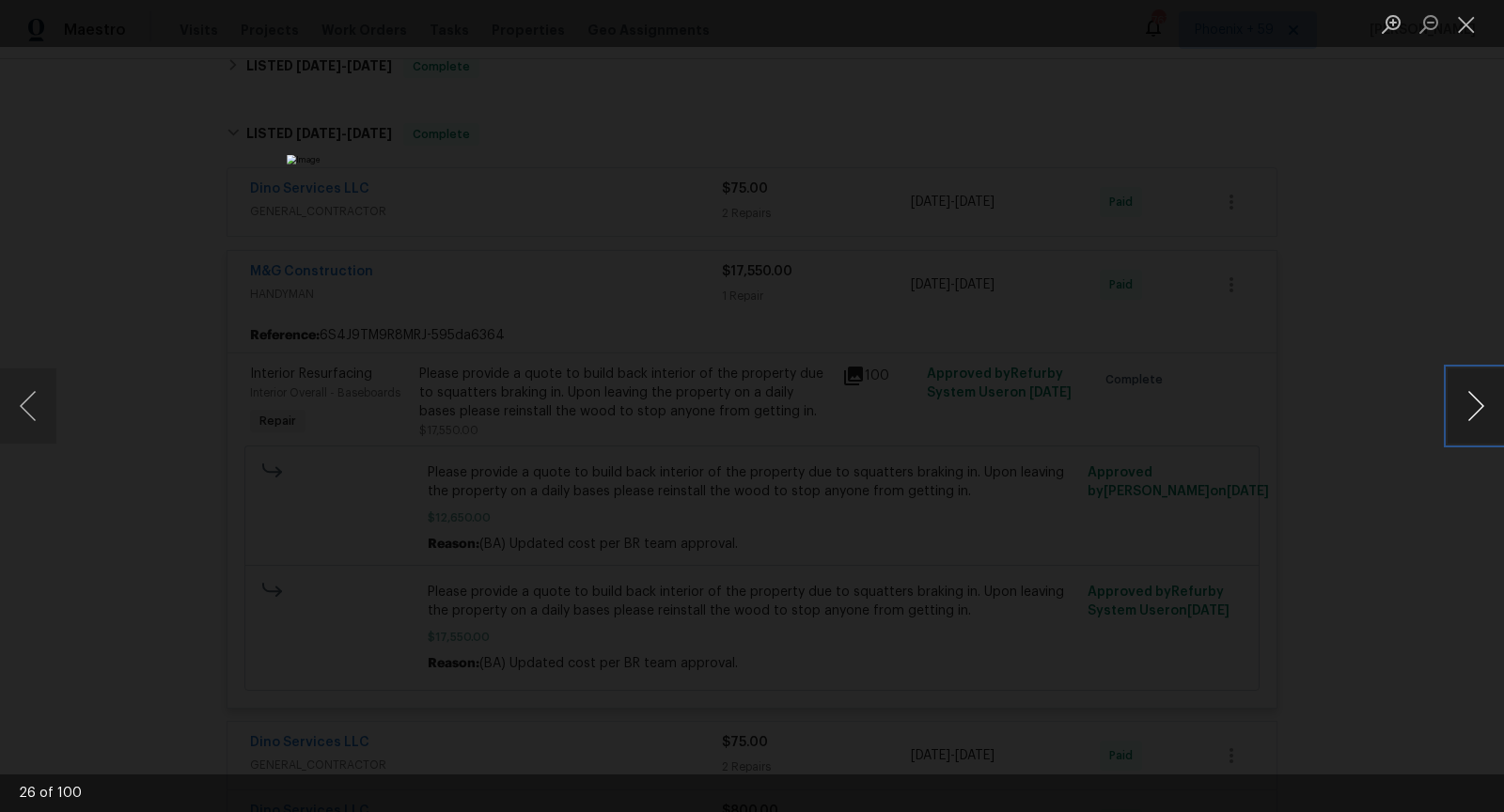
click at [1480, 414] on button "Next image" at bounding box center [1476, 406] width 57 height 75
click at [1479, 414] on button "Next image" at bounding box center [1476, 406] width 57 height 75
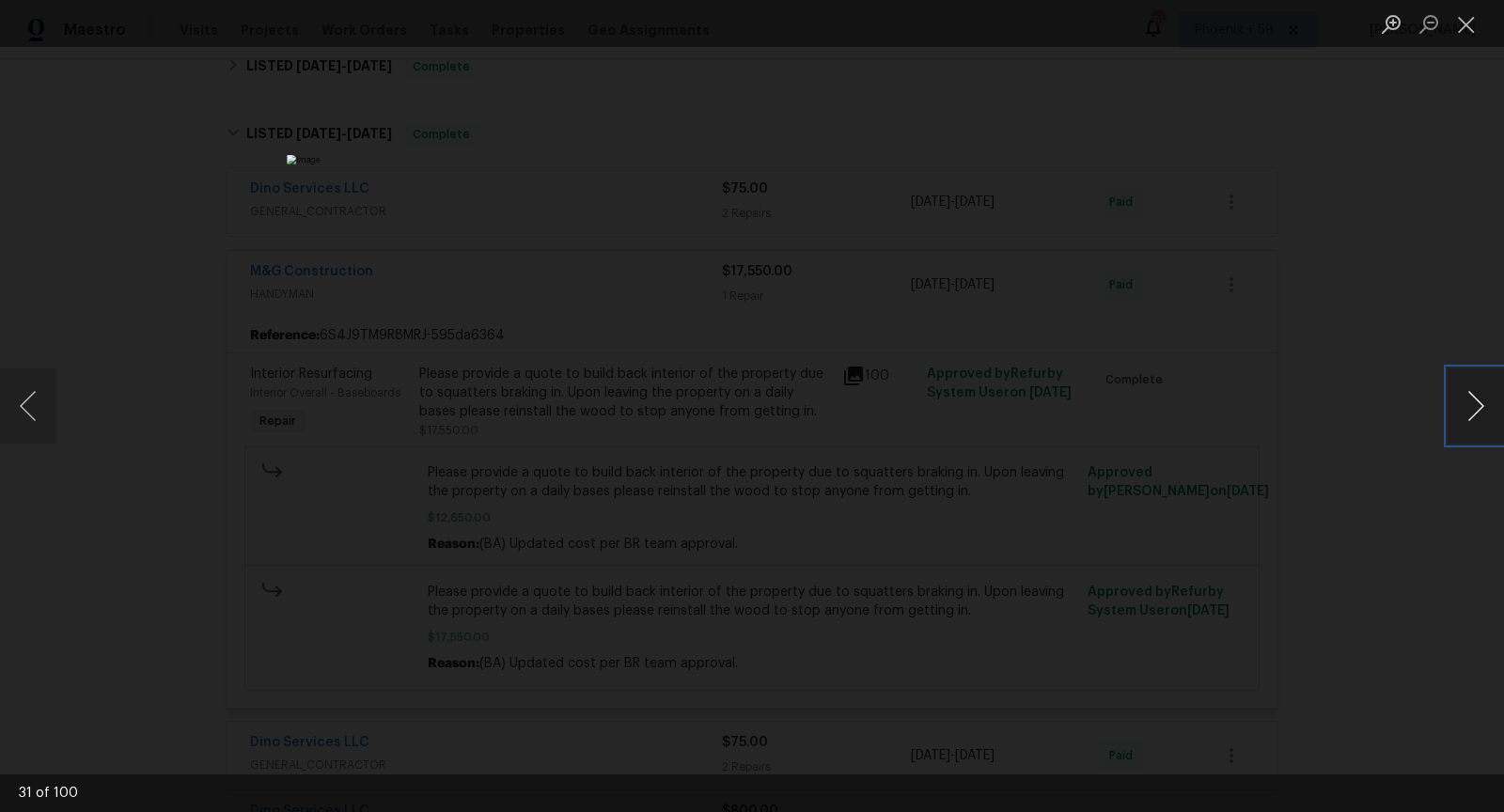
click at [1479, 414] on button "Next image" at bounding box center [1476, 406] width 57 height 75
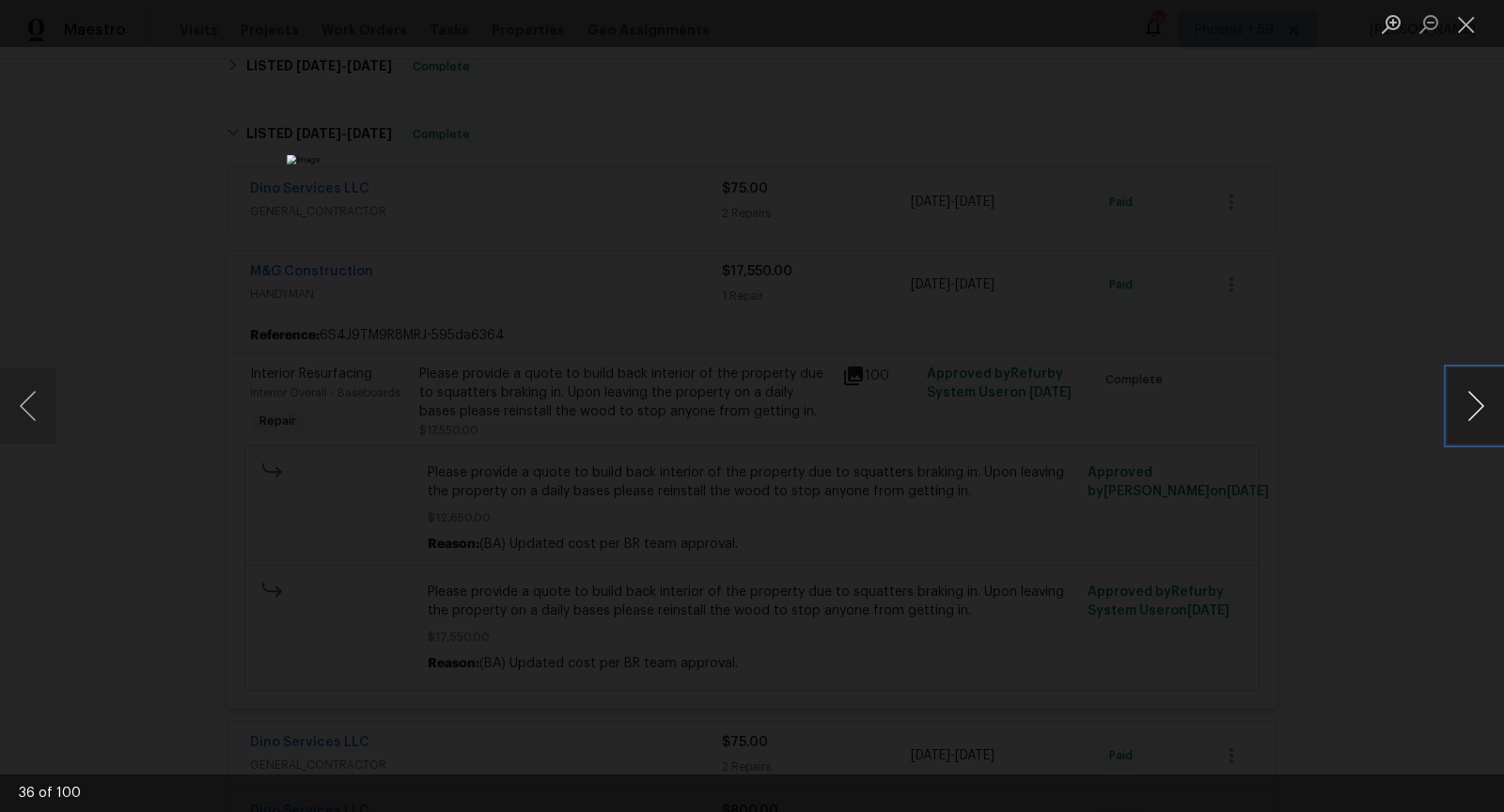
click at [1479, 414] on button "Next image" at bounding box center [1476, 406] width 57 height 75
click at [34, 412] on button "Previous image" at bounding box center [28, 406] width 57 height 75
click at [1468, 414] on button "Next image" at bounding box center [1476, 406] width 57 height 75
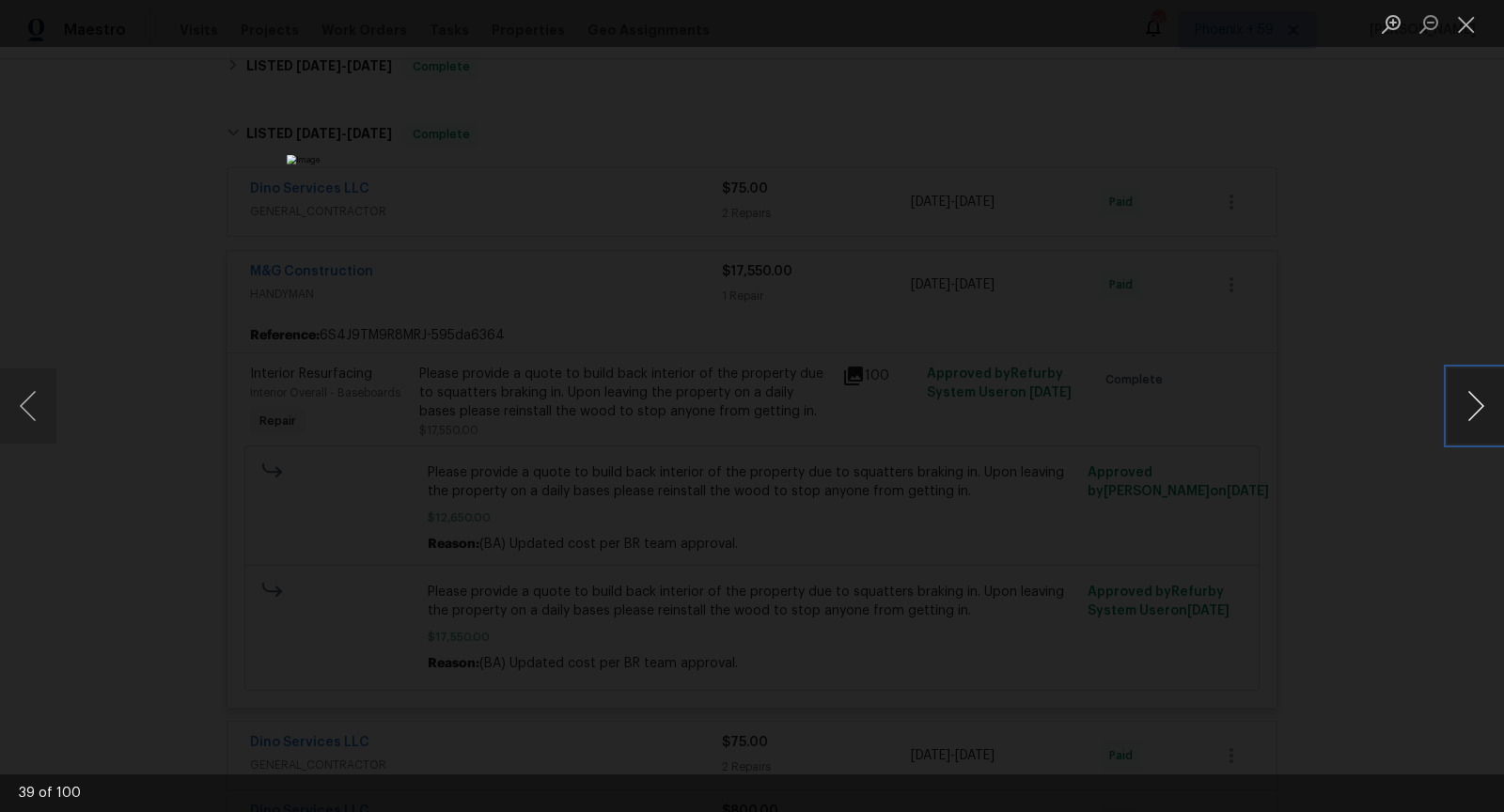
click at [1468, 414] on button "Next image" at bounding box center [1476, 406] width 57 height 75
click at [1469, 40] on button "Close lightbox" at bounding box center [1466, 24] width 38 height 33
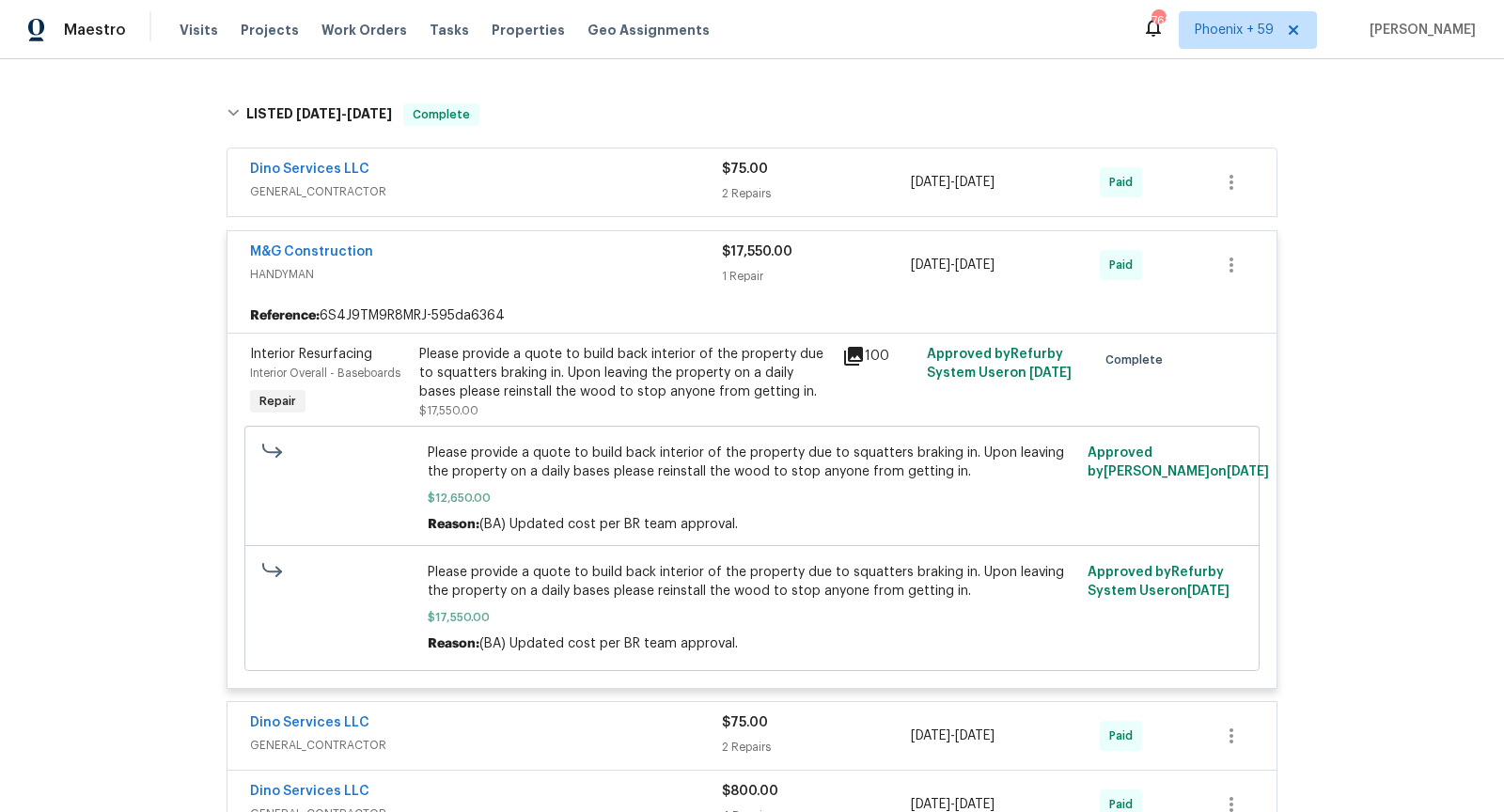
scroll to position [684, 0]
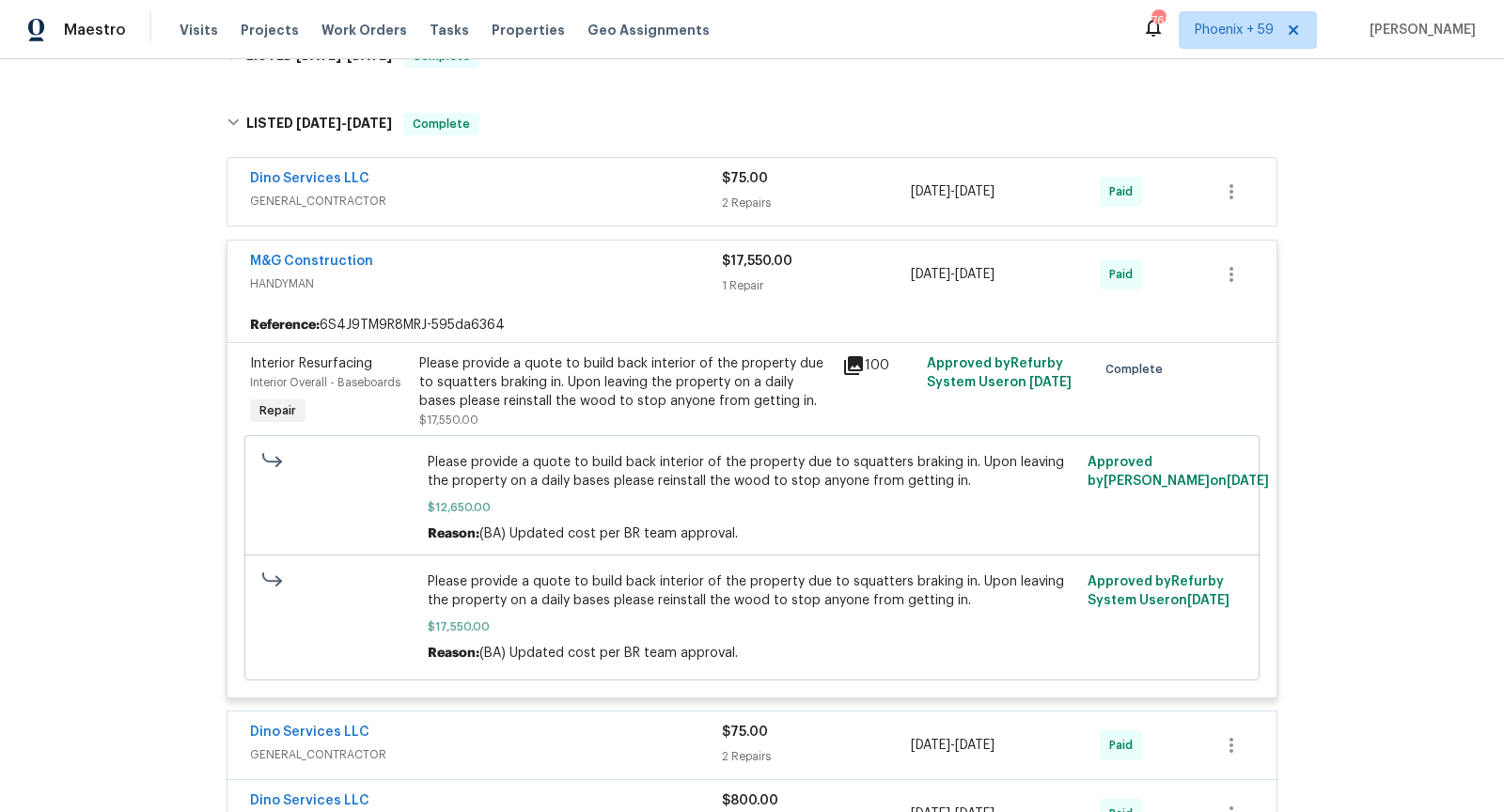
click at [852, 360] on icon at bounding box center [854, 365] width 19 height 19
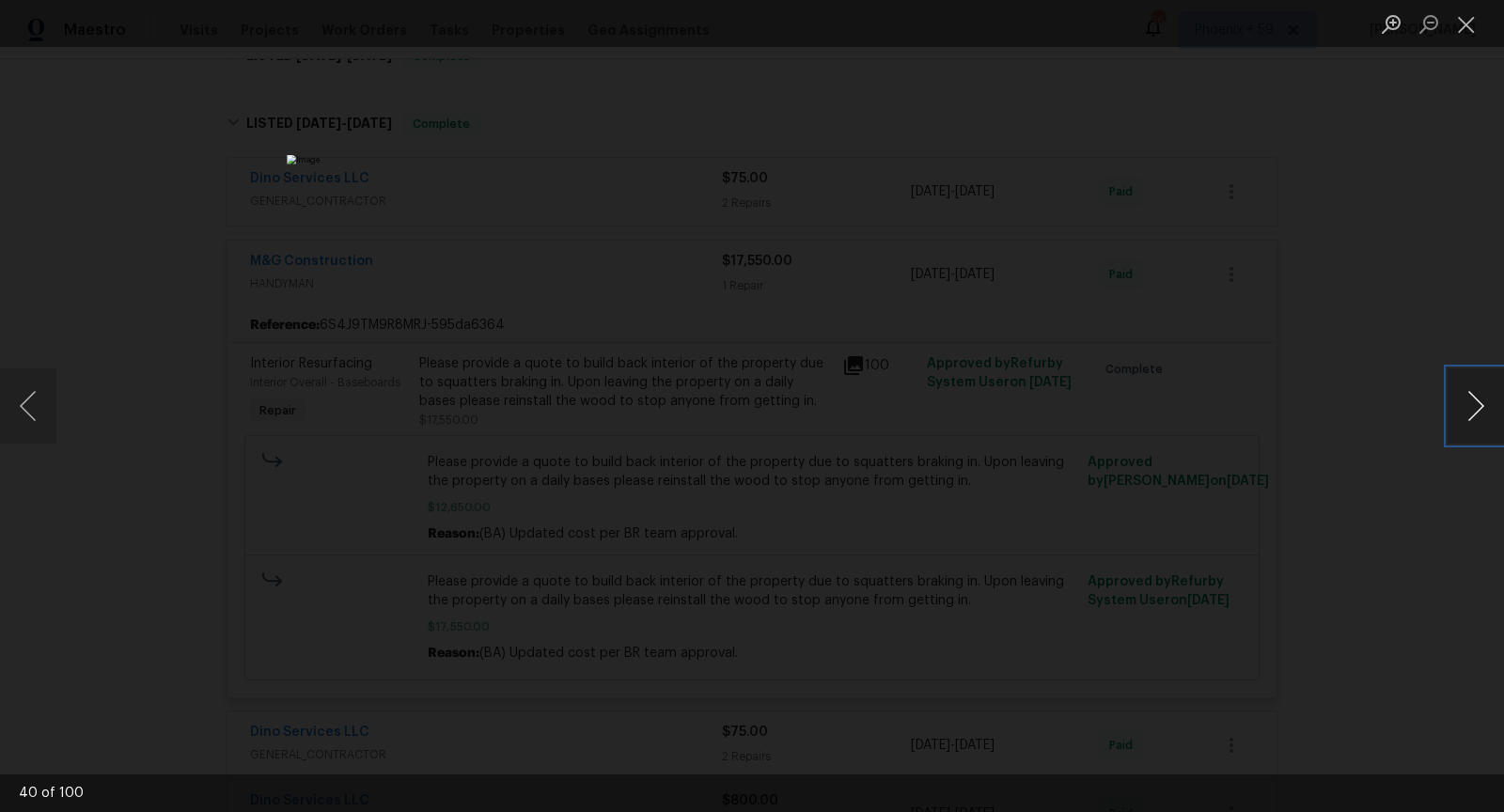
click at [1481, 405] on button "Next image" at bounding box center [1476, 406] width 57 height 75
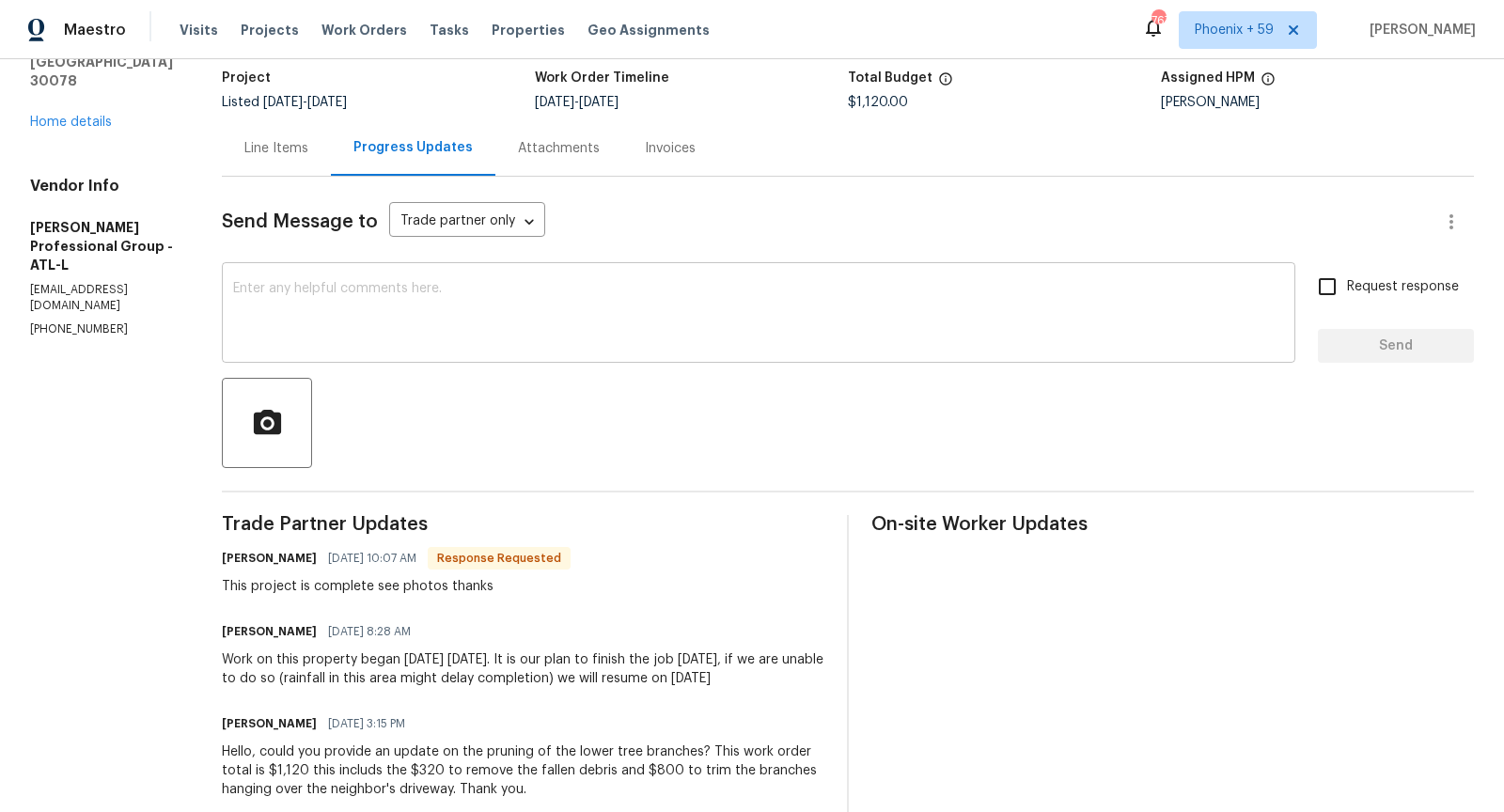
scroll to position [133, 0]
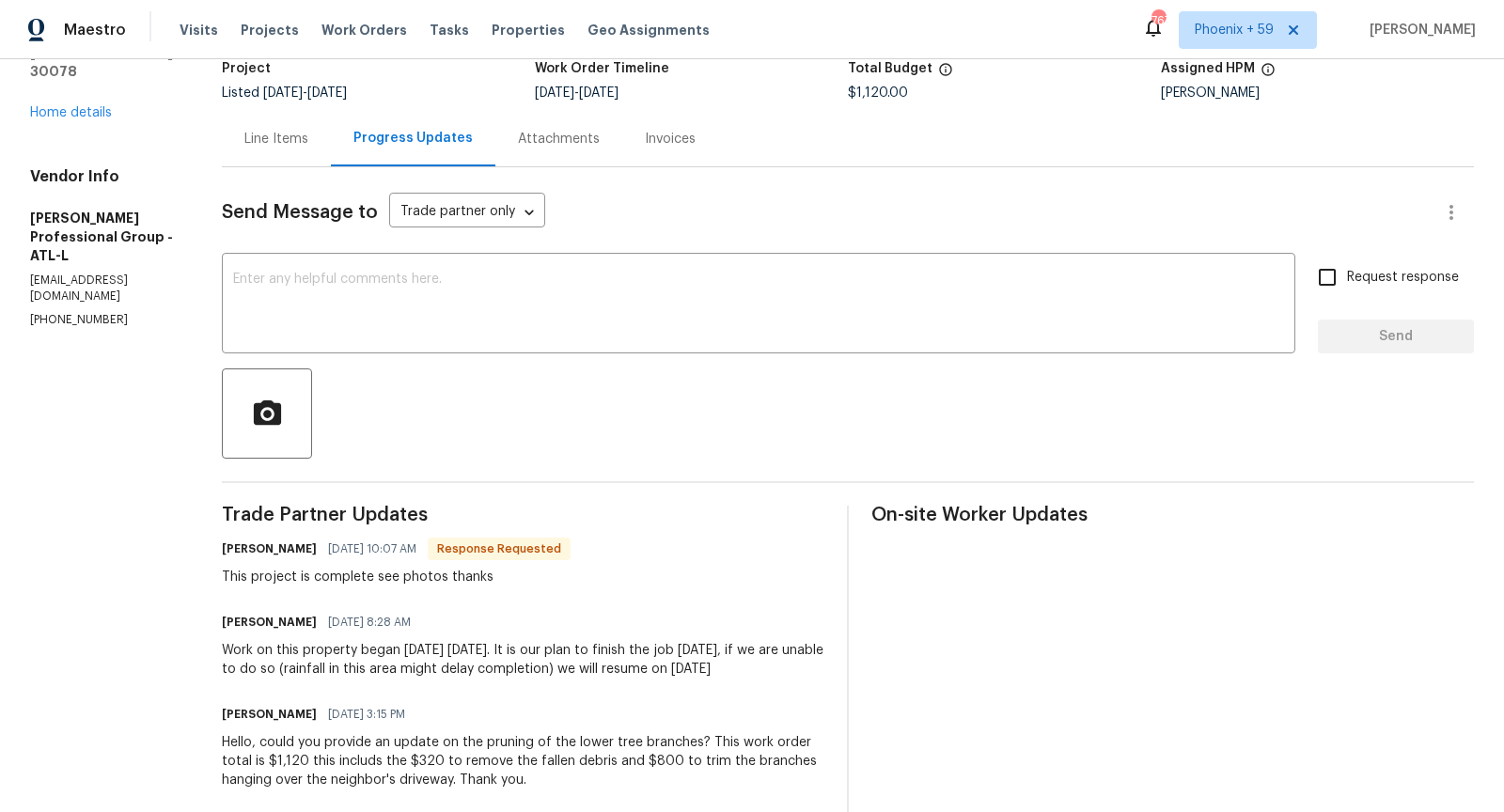
click at [301, 147] on div "Line Items" at bounding box center [276, 139] width 64 height 19
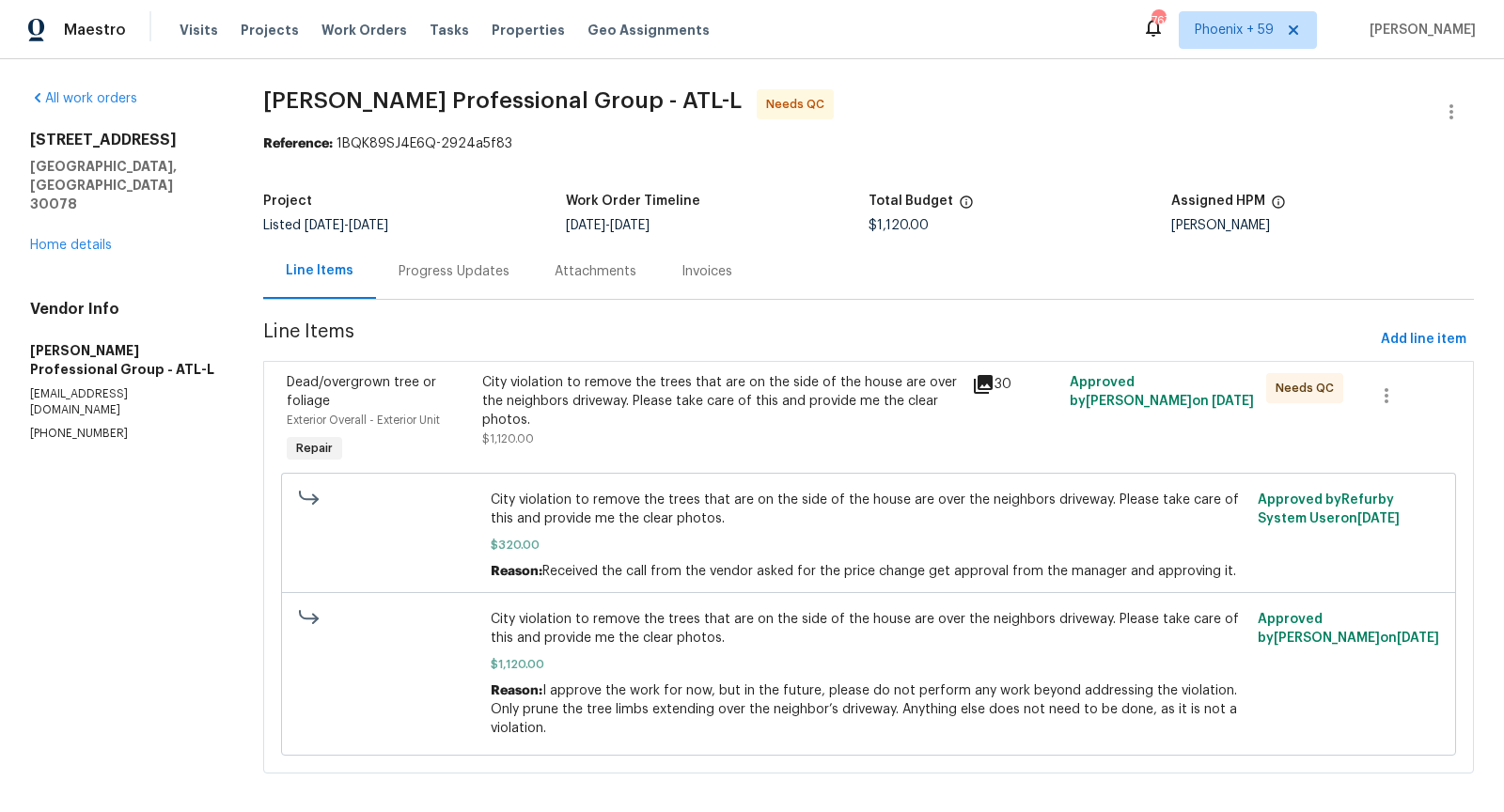
click at [978, 390] on icon at bounding box center [983, 384] width 23 height 23
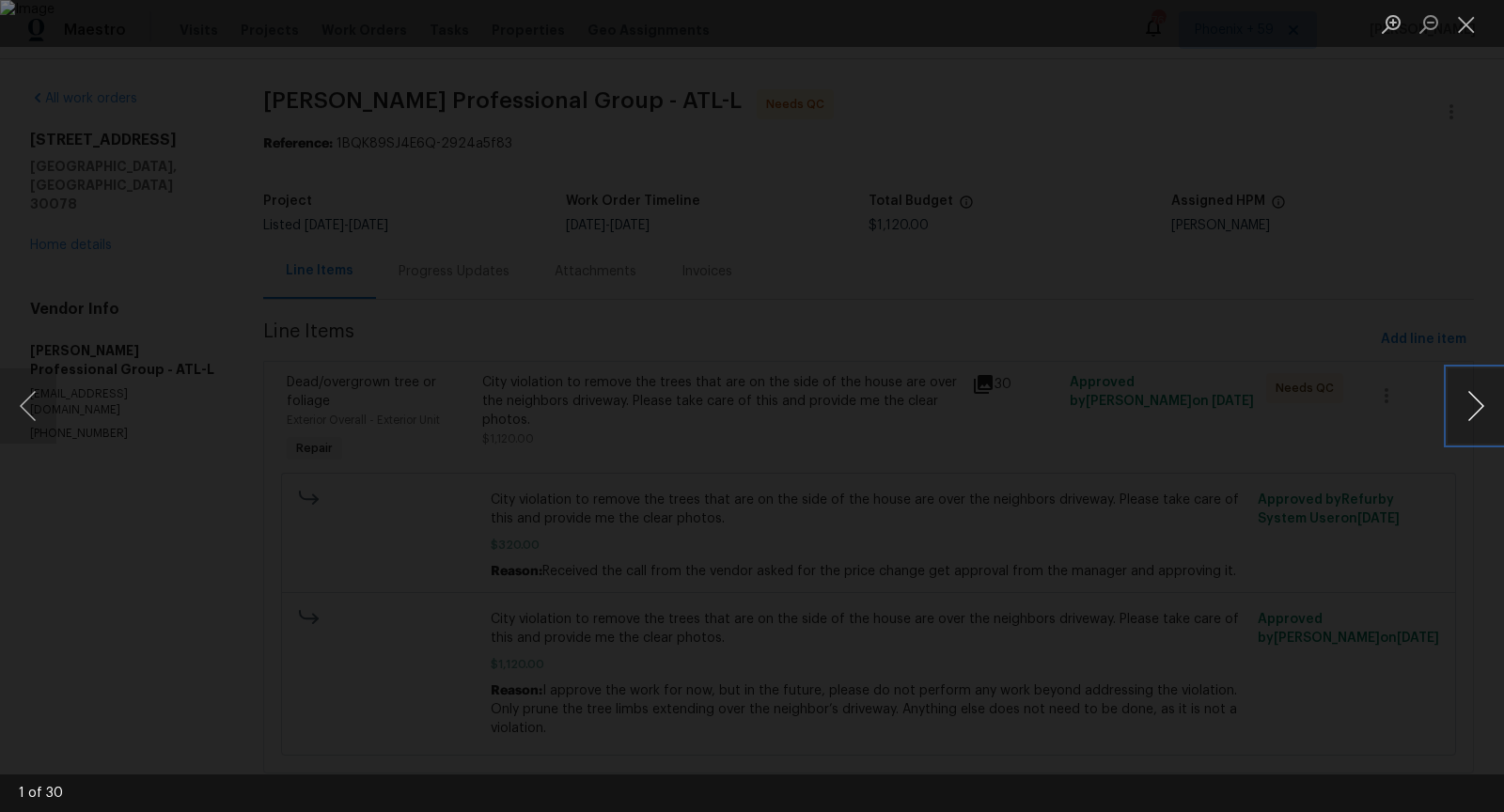
click at [1472, 411] on button "Next image" at bounding box center [1476, 406] width 57 height 75
click at [44, 408] on button "Previous image" at bounding box center [28, 406] width 57 height 75
click at [1470, 411] on button "Next image" at bounding box center [1476, 406] width 57 height 75
click at [1460, 411] on button "Next image" at bounding box center [1476, 406] width 57 height 75
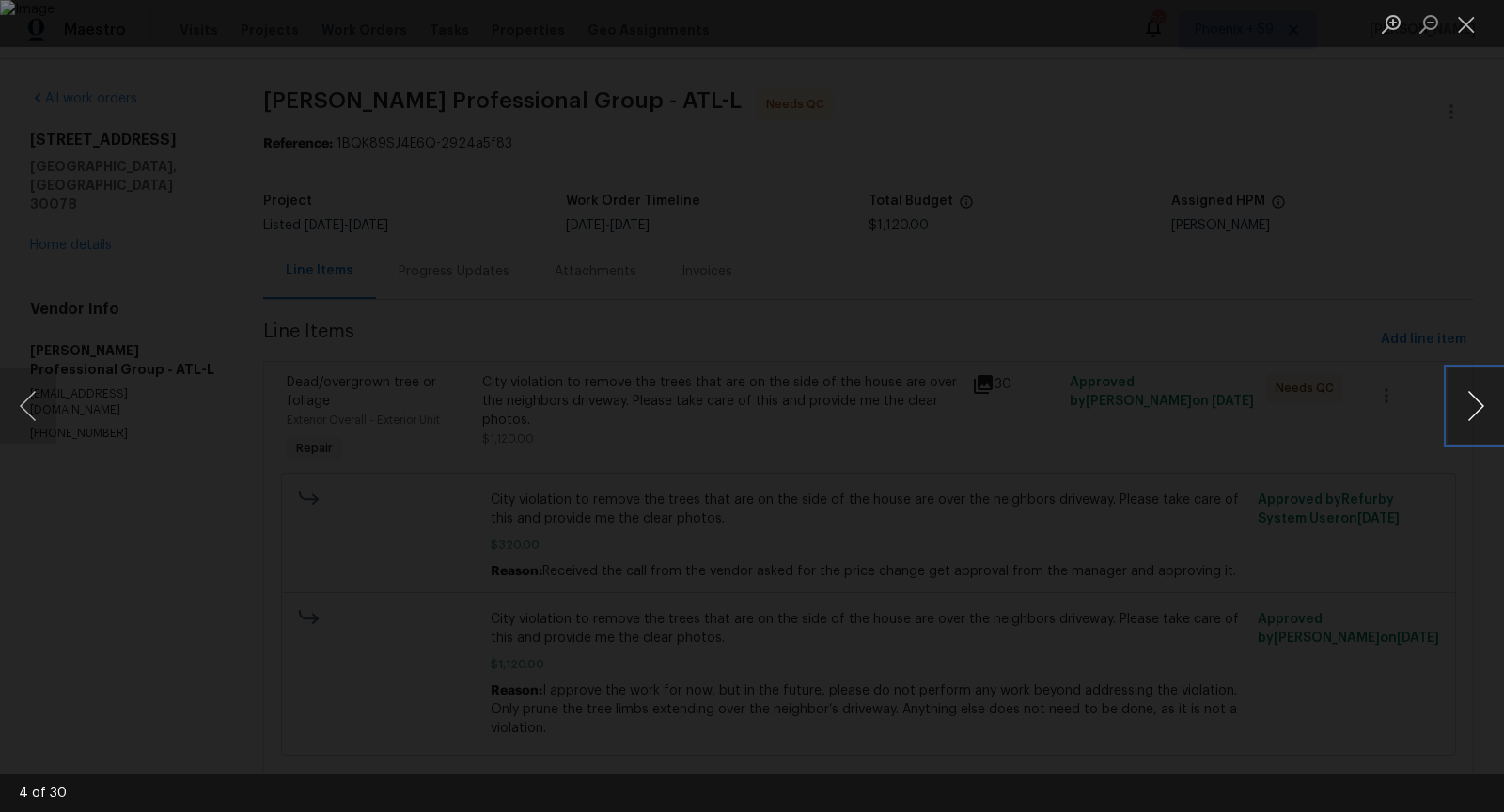
click at [1462, 413] on button "Next image" at bounding box center [1476, 406] width 57 height 75
click at [38, 400] on button "Previous image" at bounding box center [28, 406] width 57 height 75
click at [1487, 407] on button "Next image" at bounding box center [1476, 406] width 57 height 75
click at [1487, 409] on button "Next image" at bounding box center [1476, 406] width 57 height 75
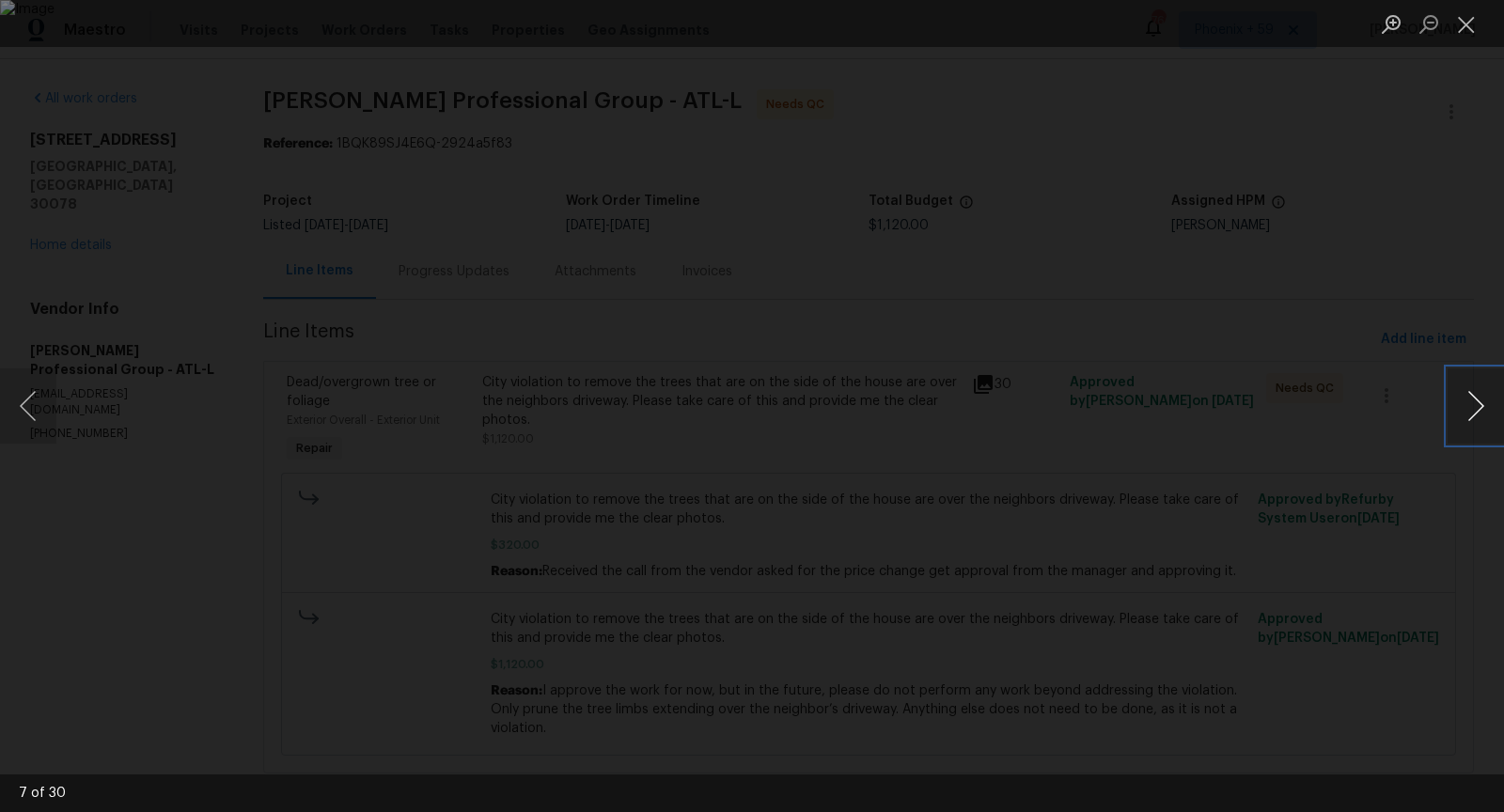
click at [1487, 414] on button "Next image" at bounding box center [1476, 406] width 57 height 75
click at [1487, 414] on button "Next image" at bounding box center [1476, 406] width 57 height 75
click at [1487, 417] on button "Next image" at bounding box center [1476, 406] width 57 height 75
click at [40, 409] on button "Previous image" at bounding box center [28, 406] width 57 height 75
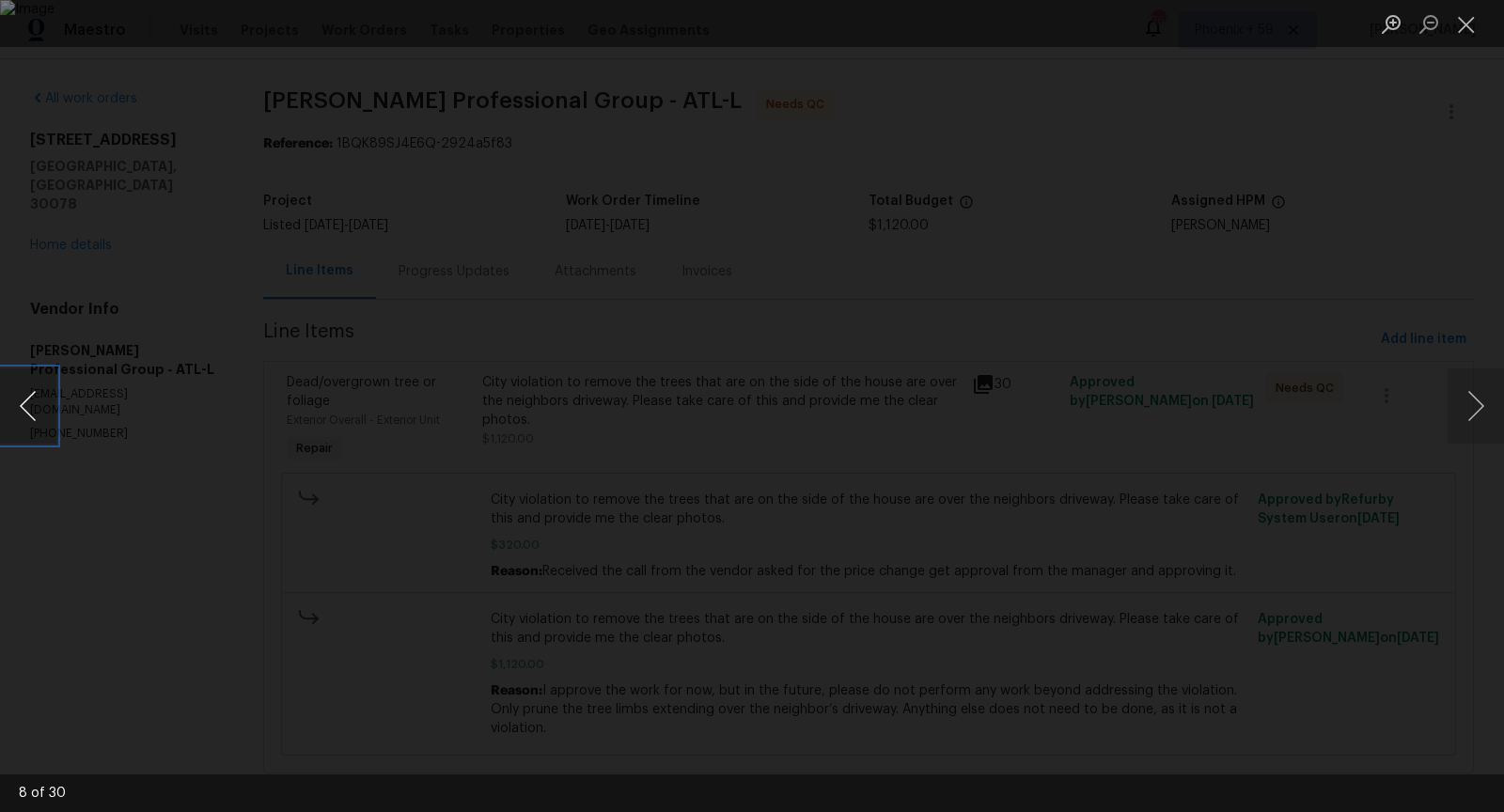
click at [40, 409] on button "Previous image" at bounding box center [28, 406] width 57 height 75
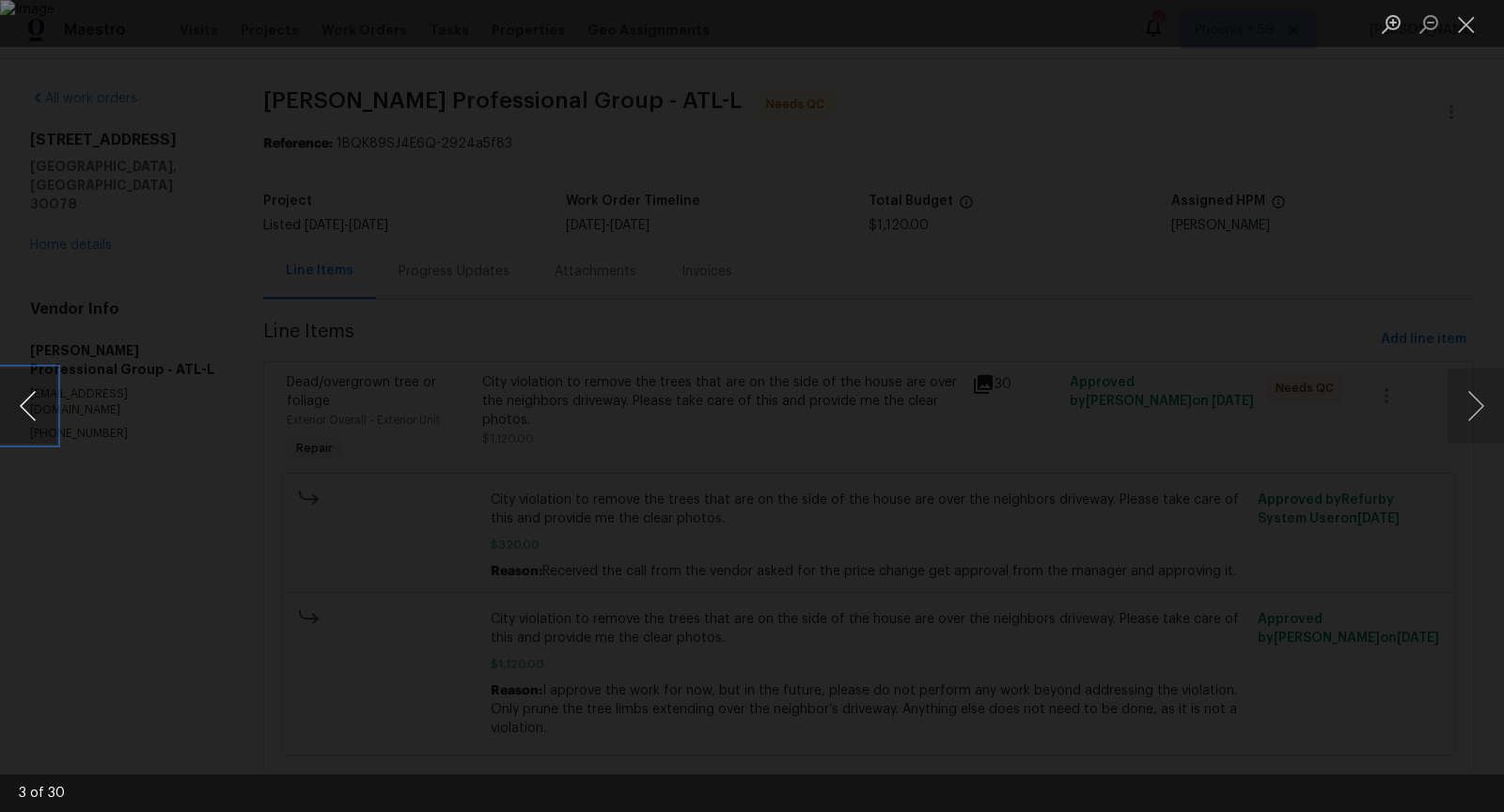
click at [40, 409] on button "Previous image" at bounding box center [28, 406] width 57 height 75
click at [40, 410] on button "Previous image" at bounding box center [28, 406] width 57 height 75
click at [1467, 431] on button "Next image" at bounding box center [1476, 406] width 57 height 75
click at [1467, 405] on button "Next image" at bounding box center [1476, 406] width 57 height 75
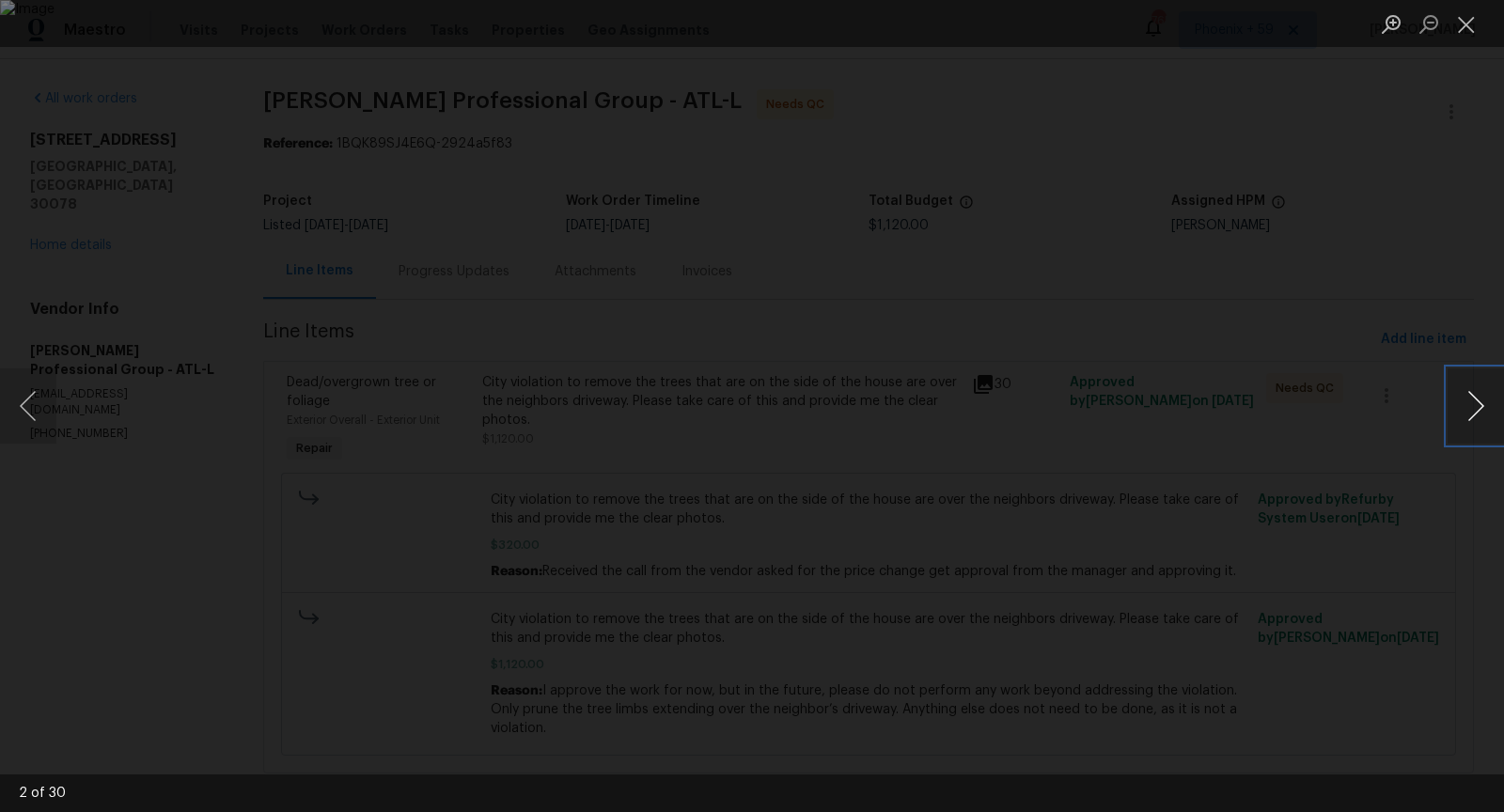
click at [1467, 405] on button "Next image" at bounding box center [1476, 406] width 57 height 75
click at [1468, 406] on button "Next image" at bounding box center [1476, 406] width 57 height 75
click at [1468, 39] on button "Close lightbox" at bounding box center [1466, 24] width 38 height 33
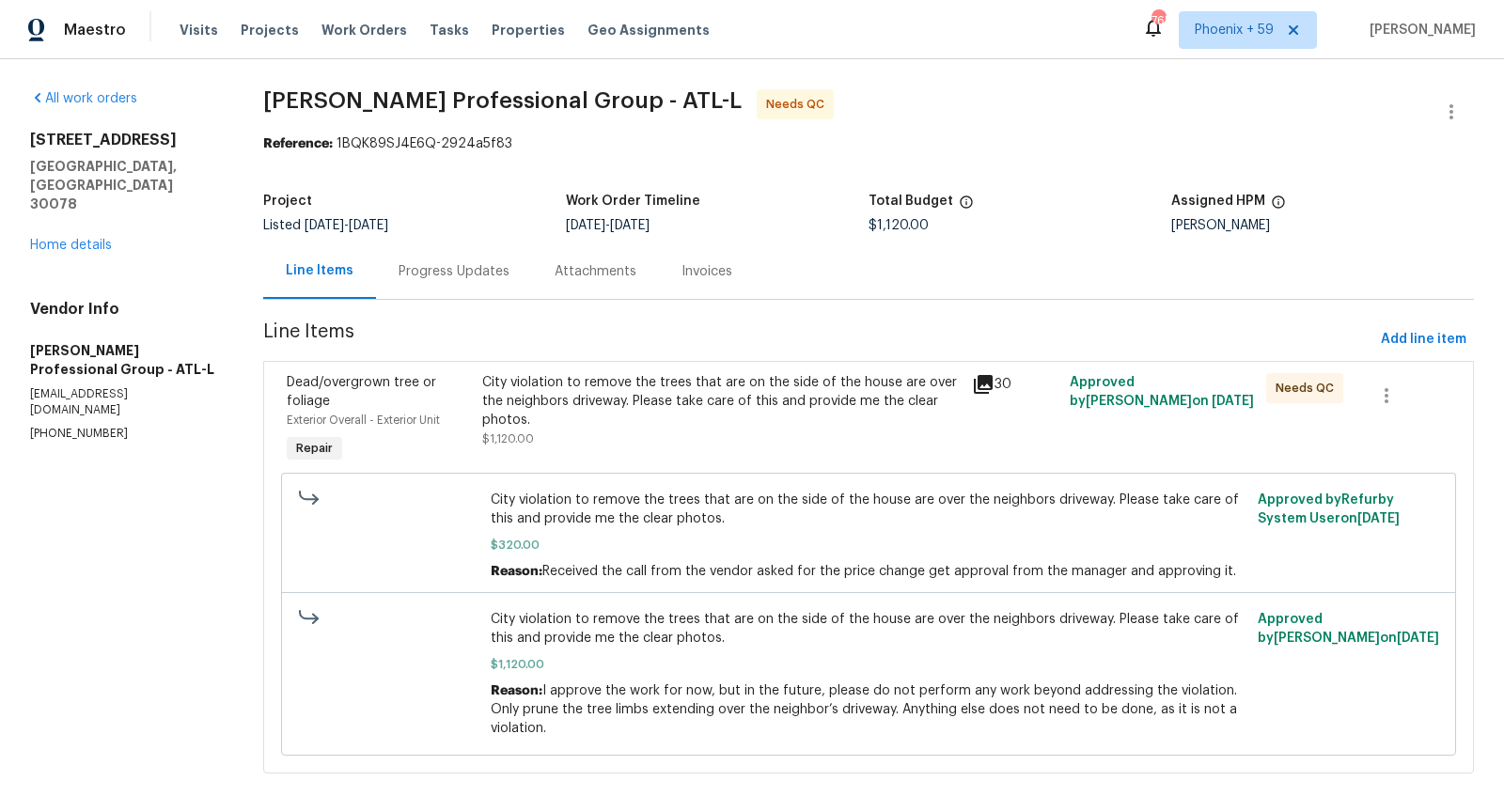
click at [977, 382] on icon at bounding box center [983, 384] width 19 height 19
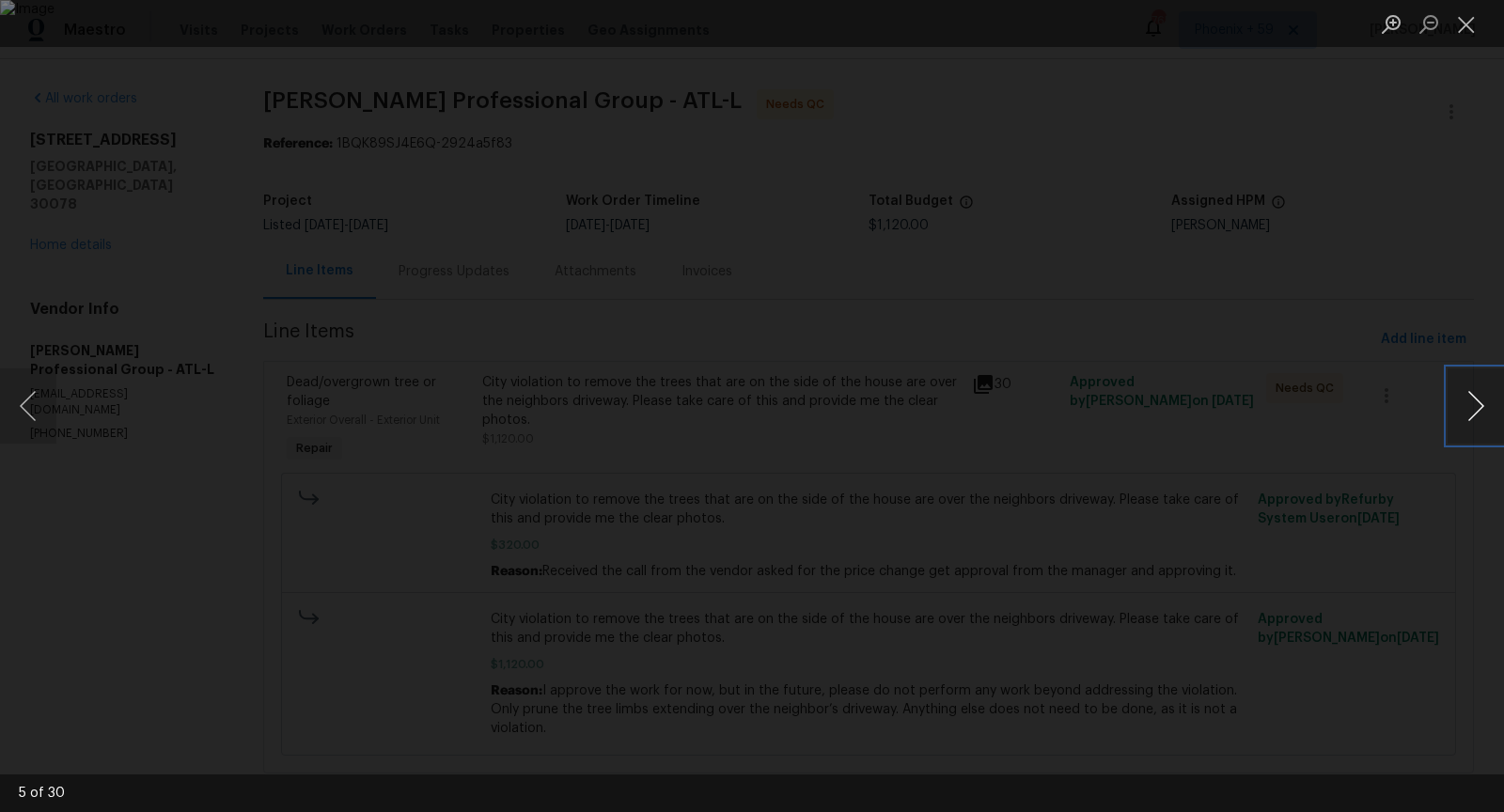
click at [1468, 410] on button "Next image" at bounding box center [1476, 406] width 57 height 75
drag, startPoint x: 1468, startPoint y: 410, endPoint x: 1412, endPoint y: 476, distance: 86.6
click at [1412, 476] on div "7 of 30" at bounding box center [752, 406] width 1504 height 812
click at [1468, 418] on button "Next image" at bounding box center [1476, 406] width 57 height 75
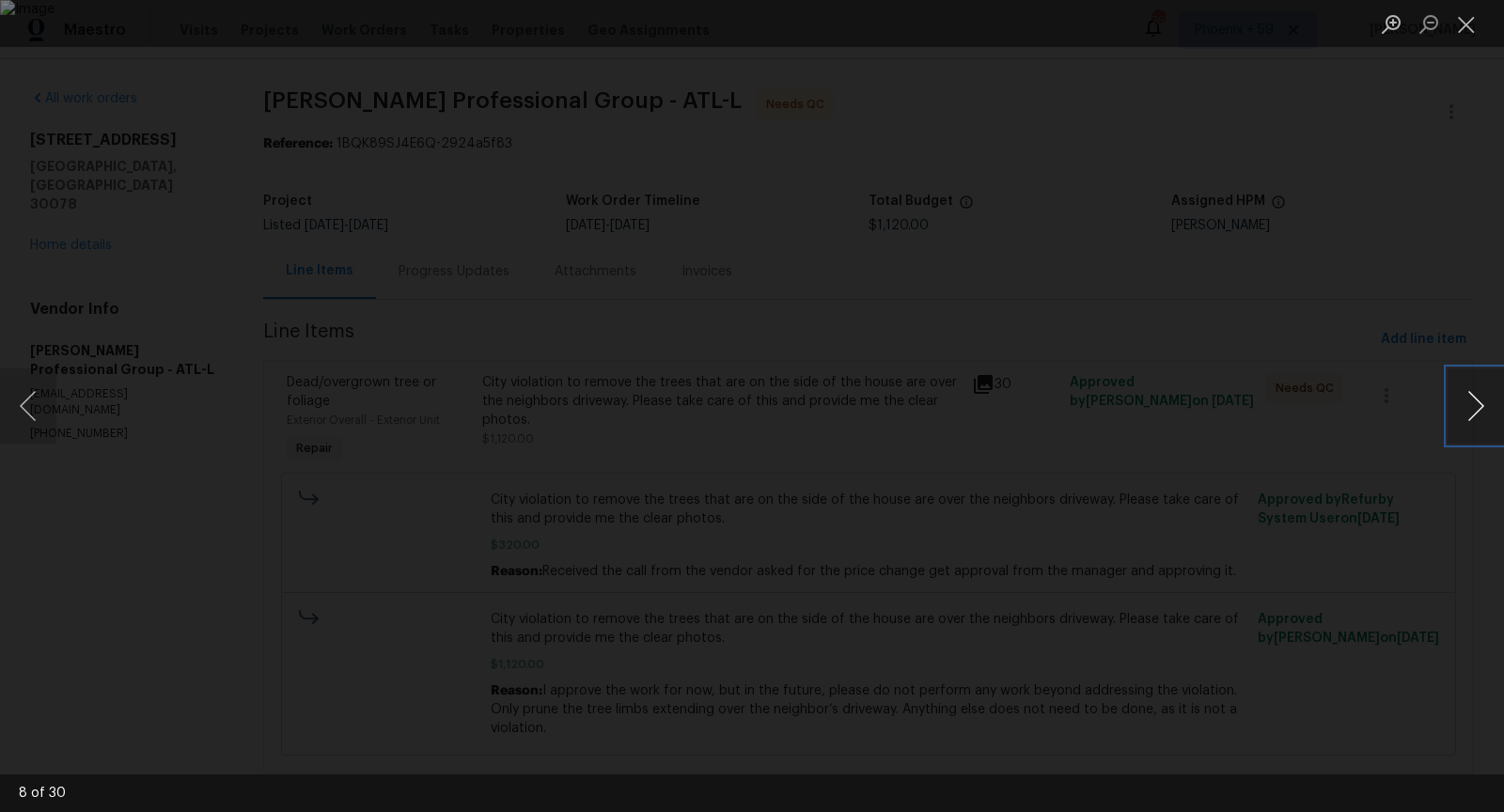
click at [1468, 418] on button "Next image" at bounding box center [1476, 406] width 57 height 75
click at [1469, 419] on button "Next image" at bounding box center [1476, 406] width 57 height 75
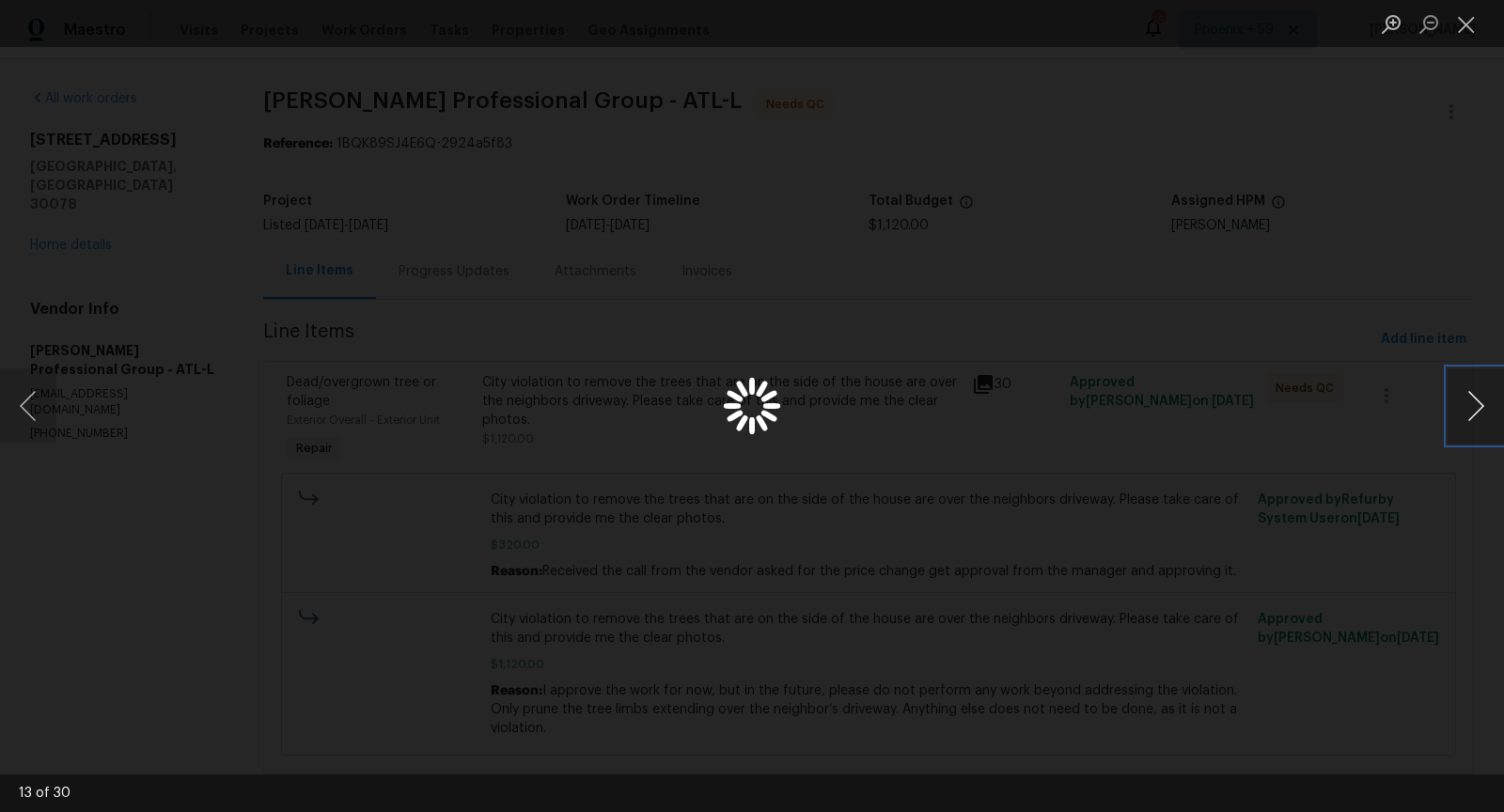
click at [1469, 419] on button "Next image" at bounding box center [1476, 406] width 57 height 75
click at [1471, 412] on button "Next image" at bounding box center [1476, 406] width 57 height 75
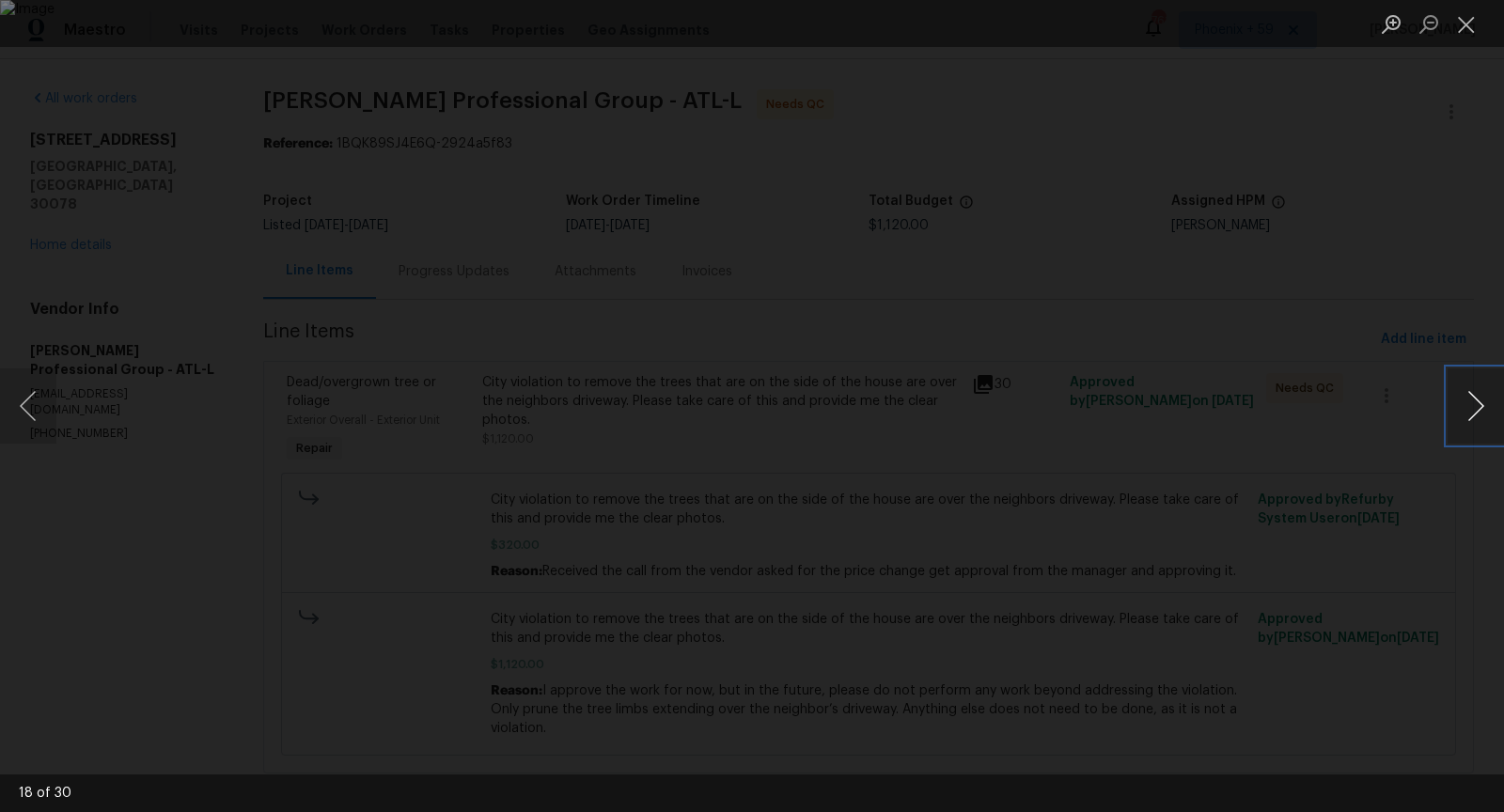
click at [1471, 412] on button "Next image" at bounding box center [1476, 406] width 57 height 75
click at [1489, 413] on button "Next image" at bounding box center [1476, 406] width 57 height 75
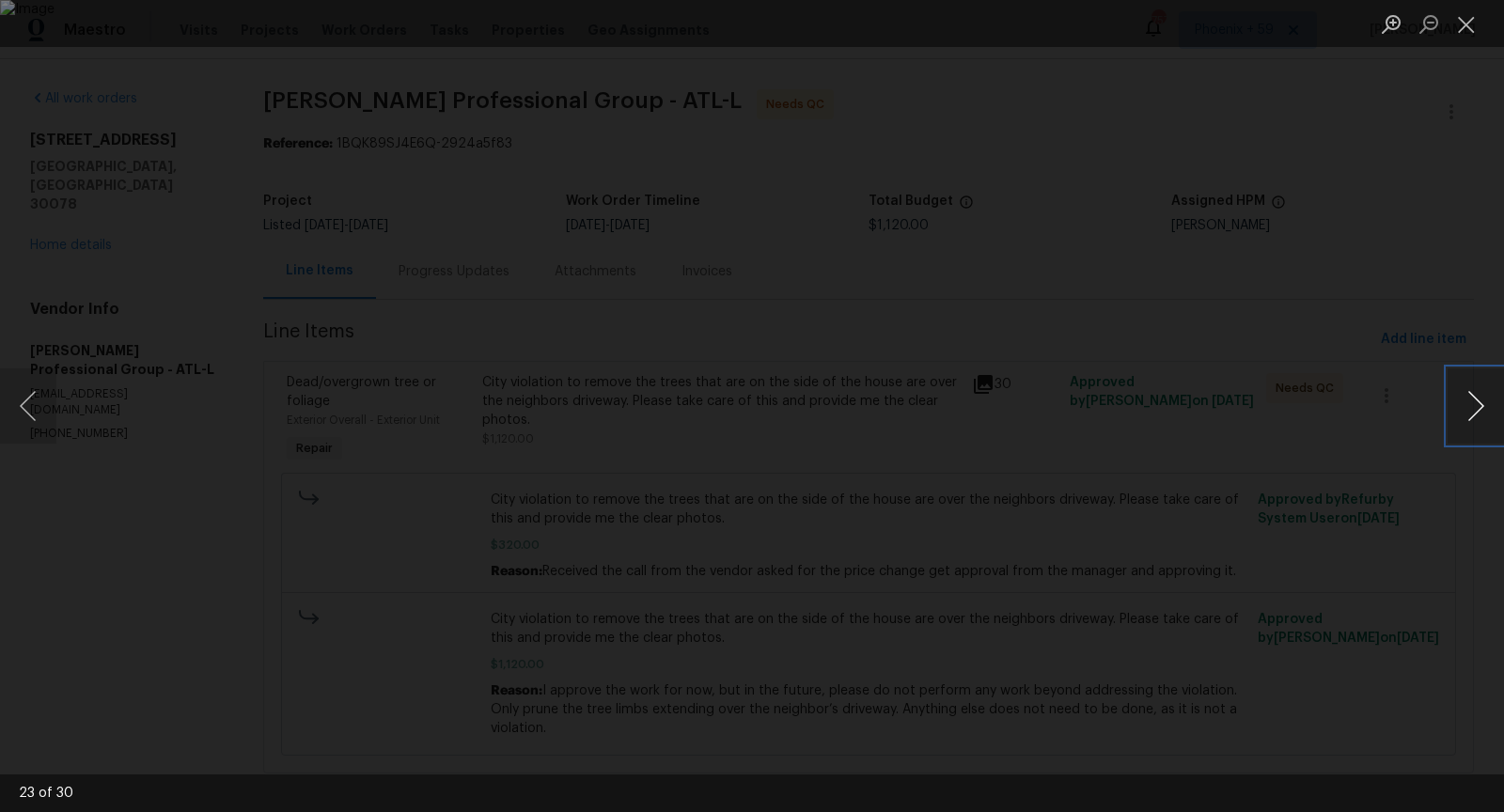
click at [1489, 413] on button "Next image" at bounding box center [1476, 406] width 57 height 75
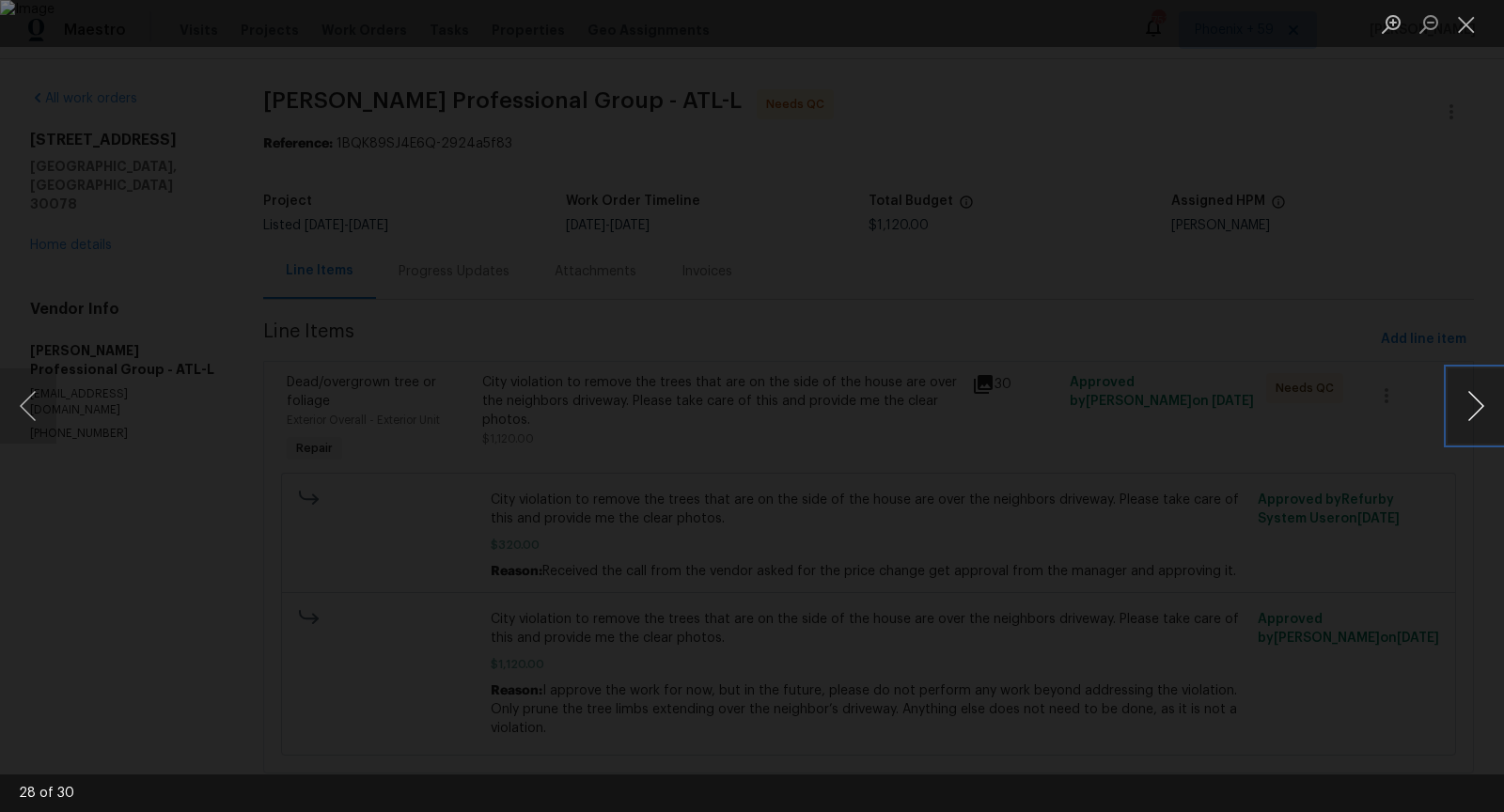
click at [1488, 397] on button "Next image" at bounding box center [1476, 406] width 57 height 75
click at [1477, 429] on button "Next image" at bounding box center [1476, 406] width 57 height 75
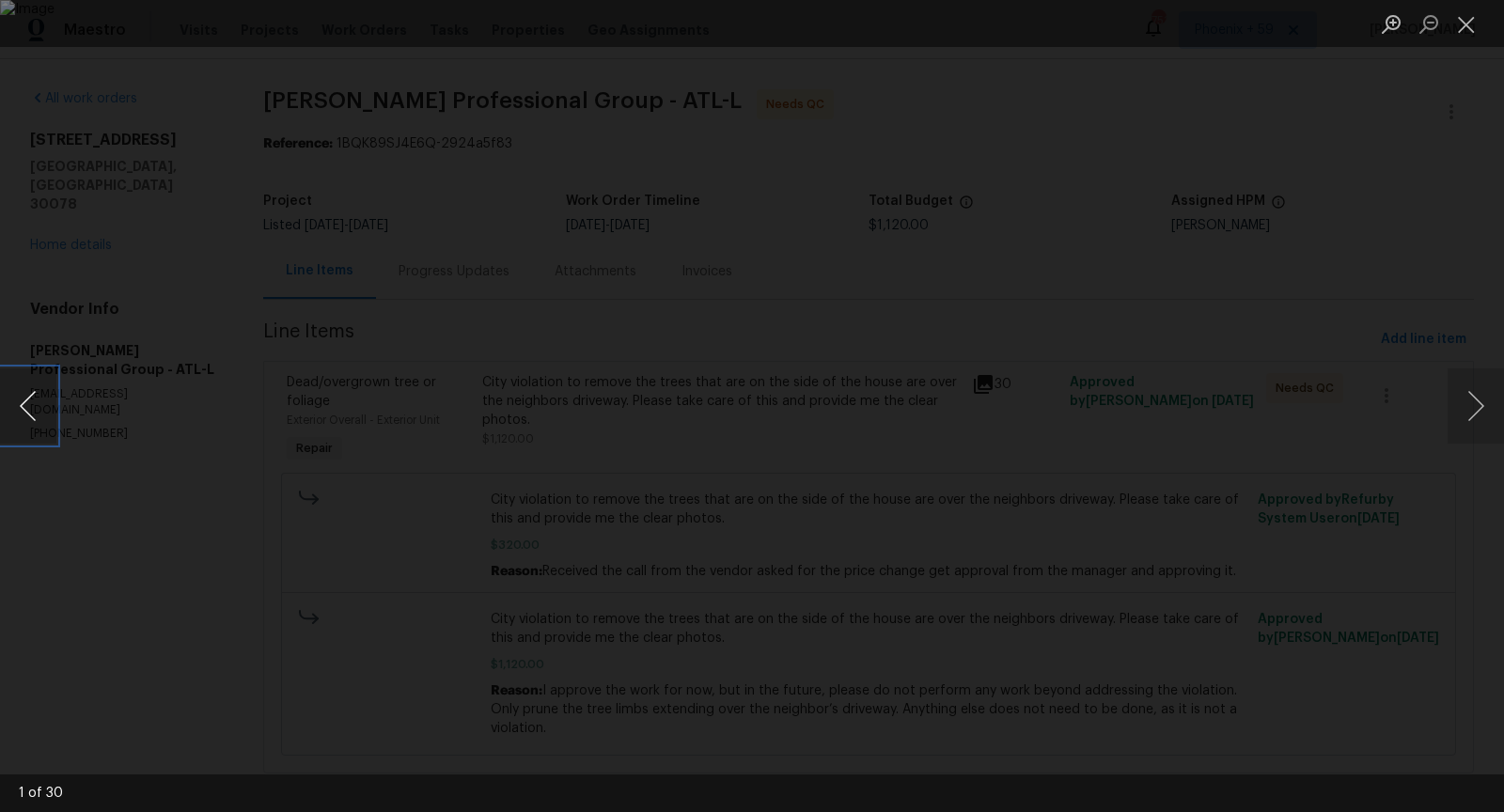
click at [24, 407] on button "Previous image" at bounding box center [28, 406] width 57 height 75
click at [1458, 415] on button "Next image" at bounding box center [1476, 406] width 57 height 75
click at [1457, 414] on button "Next image" at bounding box center [1476, 406] width 57 height 75
click at [37, 398] on button "Previous image" at bounding box center [28, 406] width 57 height 75
click at [1468, 421] on button "Next image" at bounding box center [1476, 406] width 57 height 75
